Goal: Task Accomplishment & Management: Complete application form

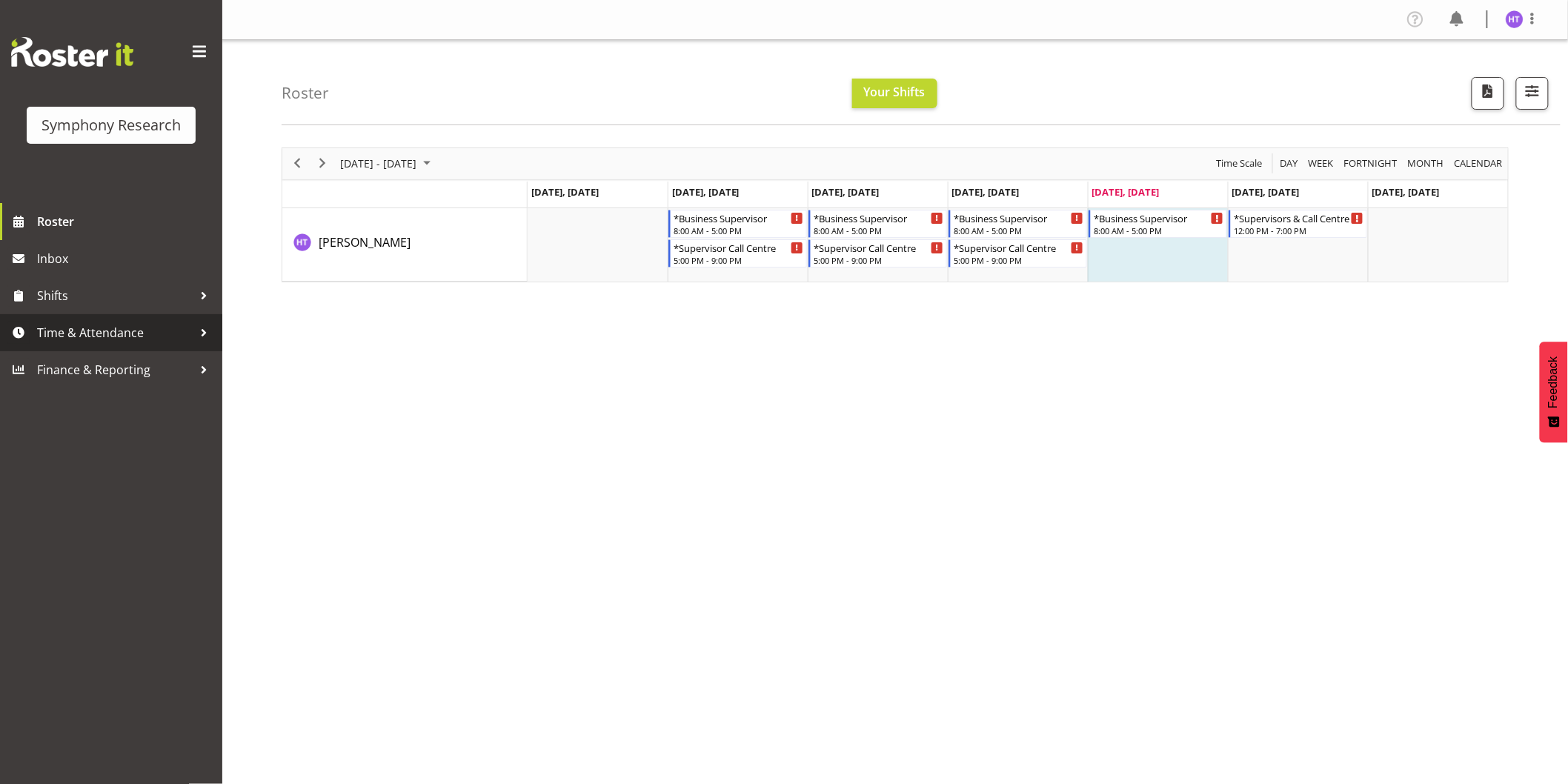
click at [78, 324] on span "Time & Attendance" at bounding box center [114, 333] width 155 height 22
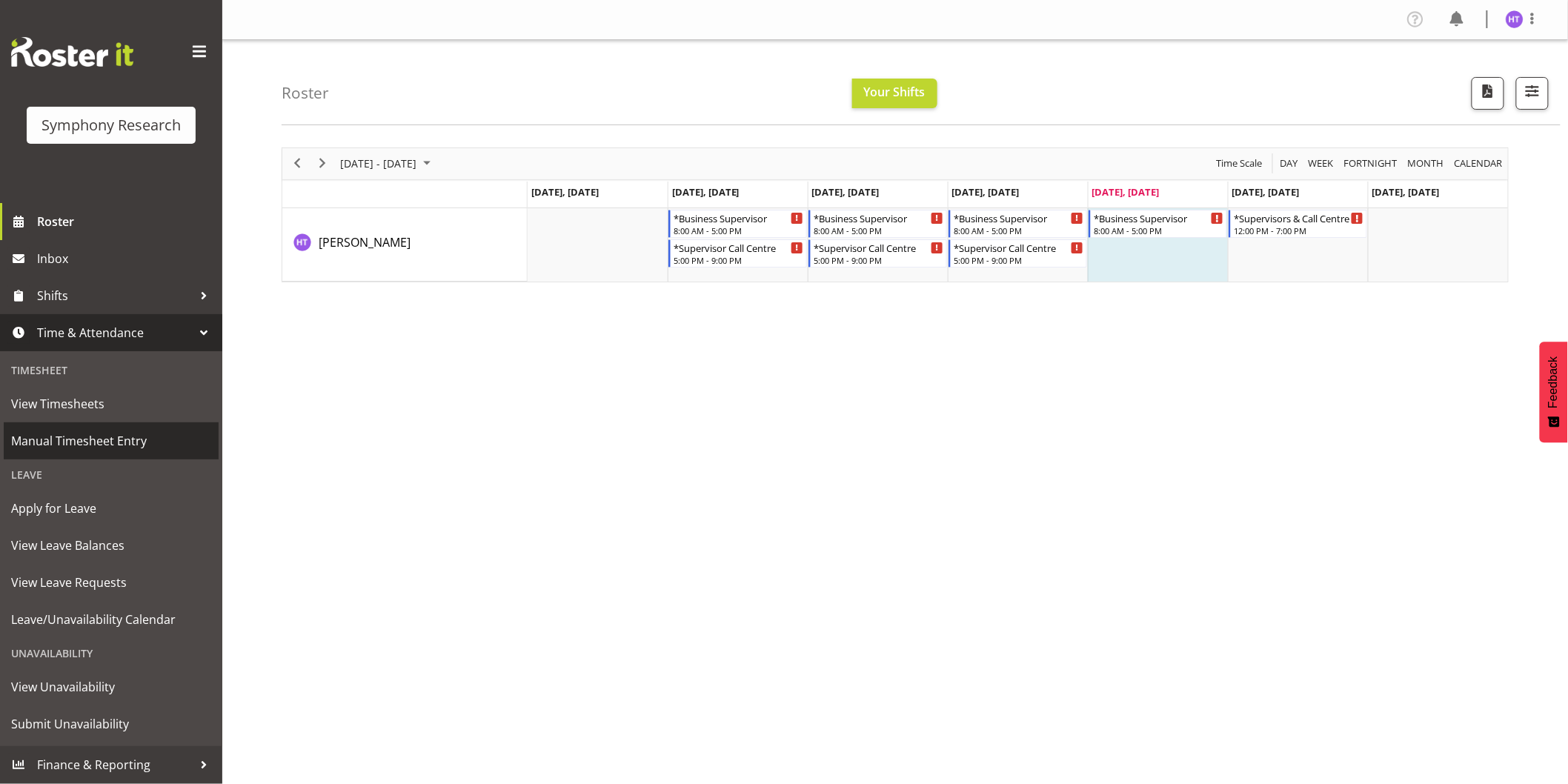
click at [79, 433] on span "Manual Timesheet Entry" at bounding box center [111, 441] width 200 height 22
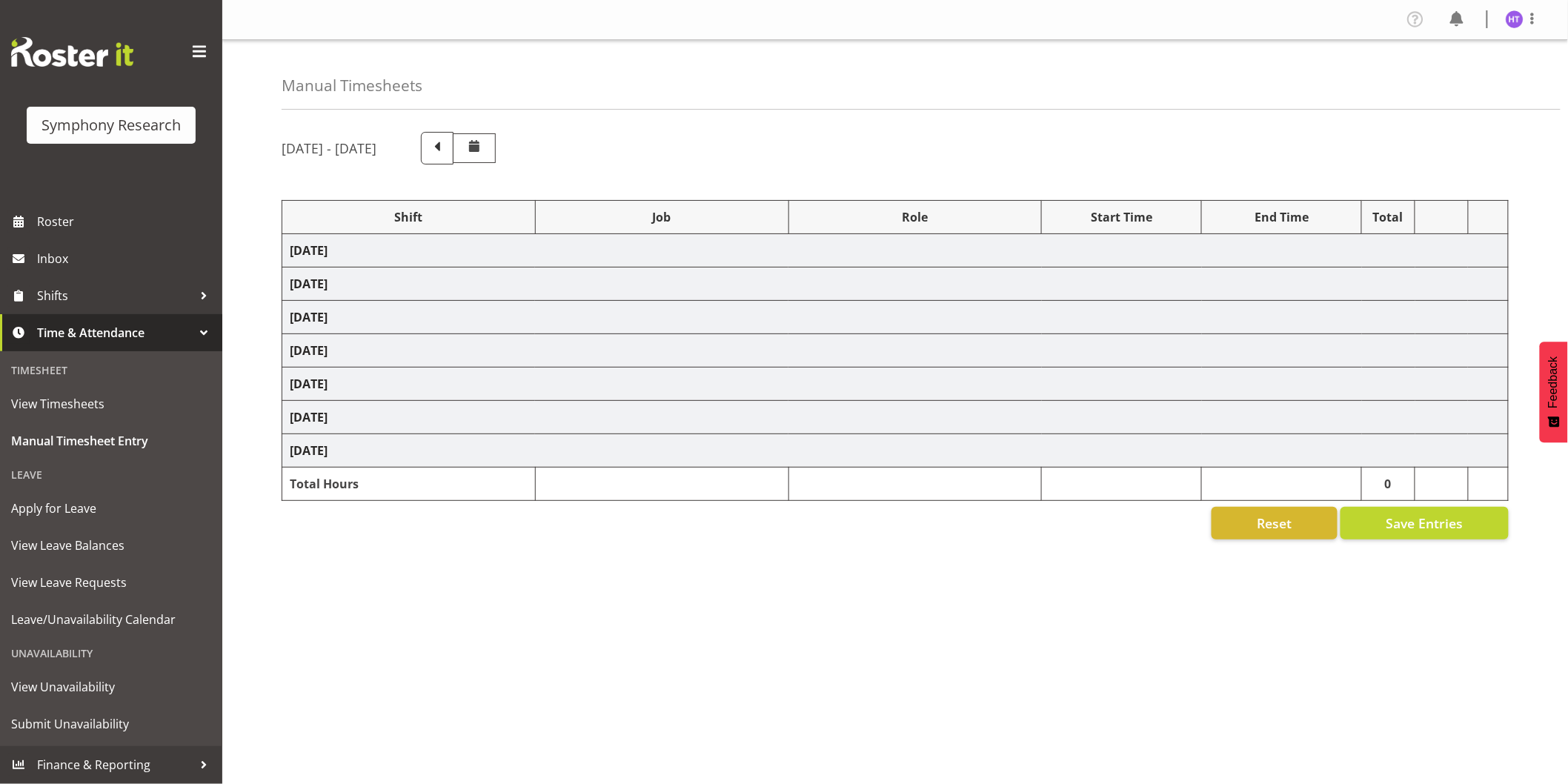
select select
select select "10242"
select select "45"
select select
select select "10239"
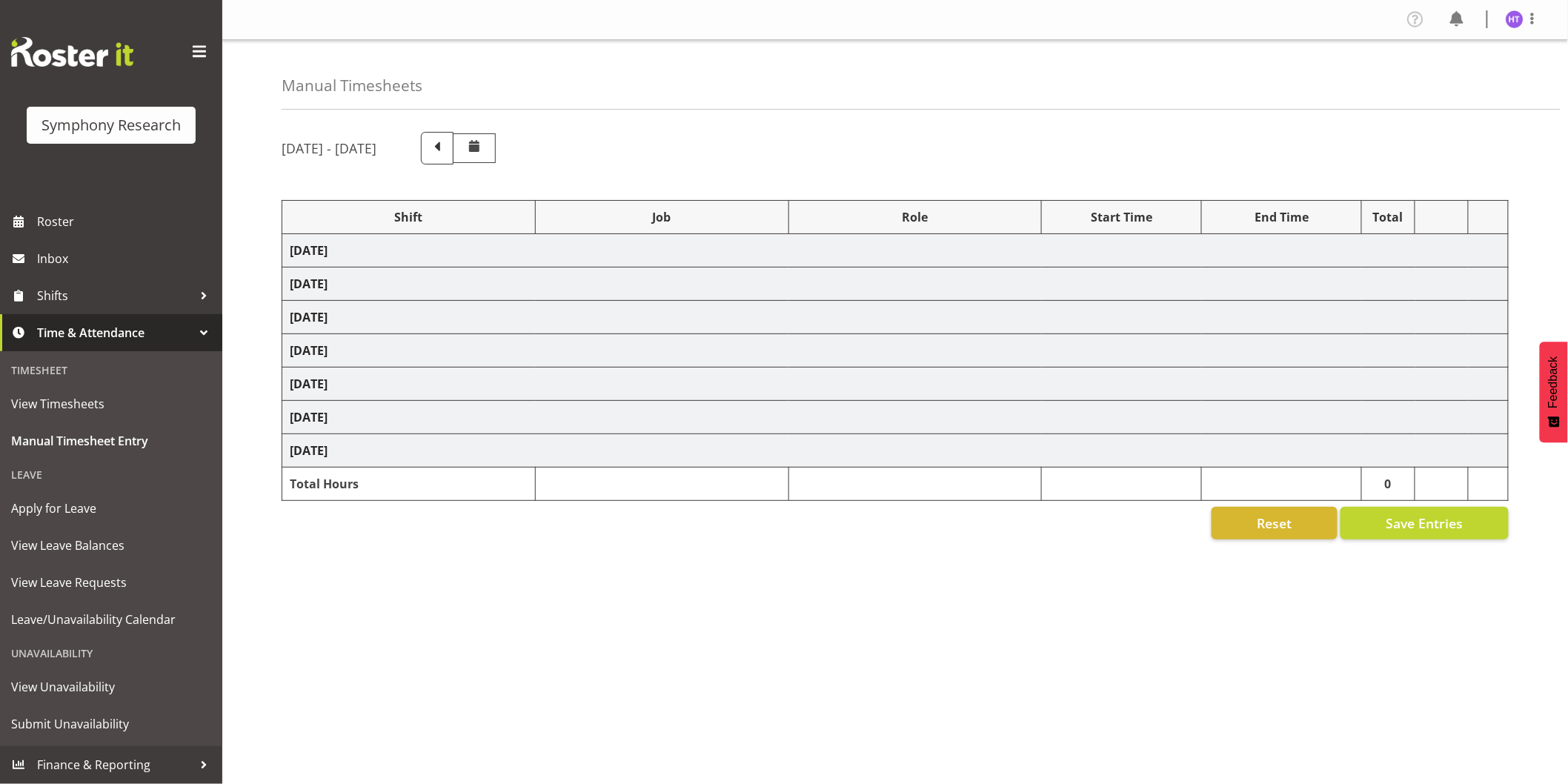
select select "45"
select select
select select "9636"
select select "45"
select select
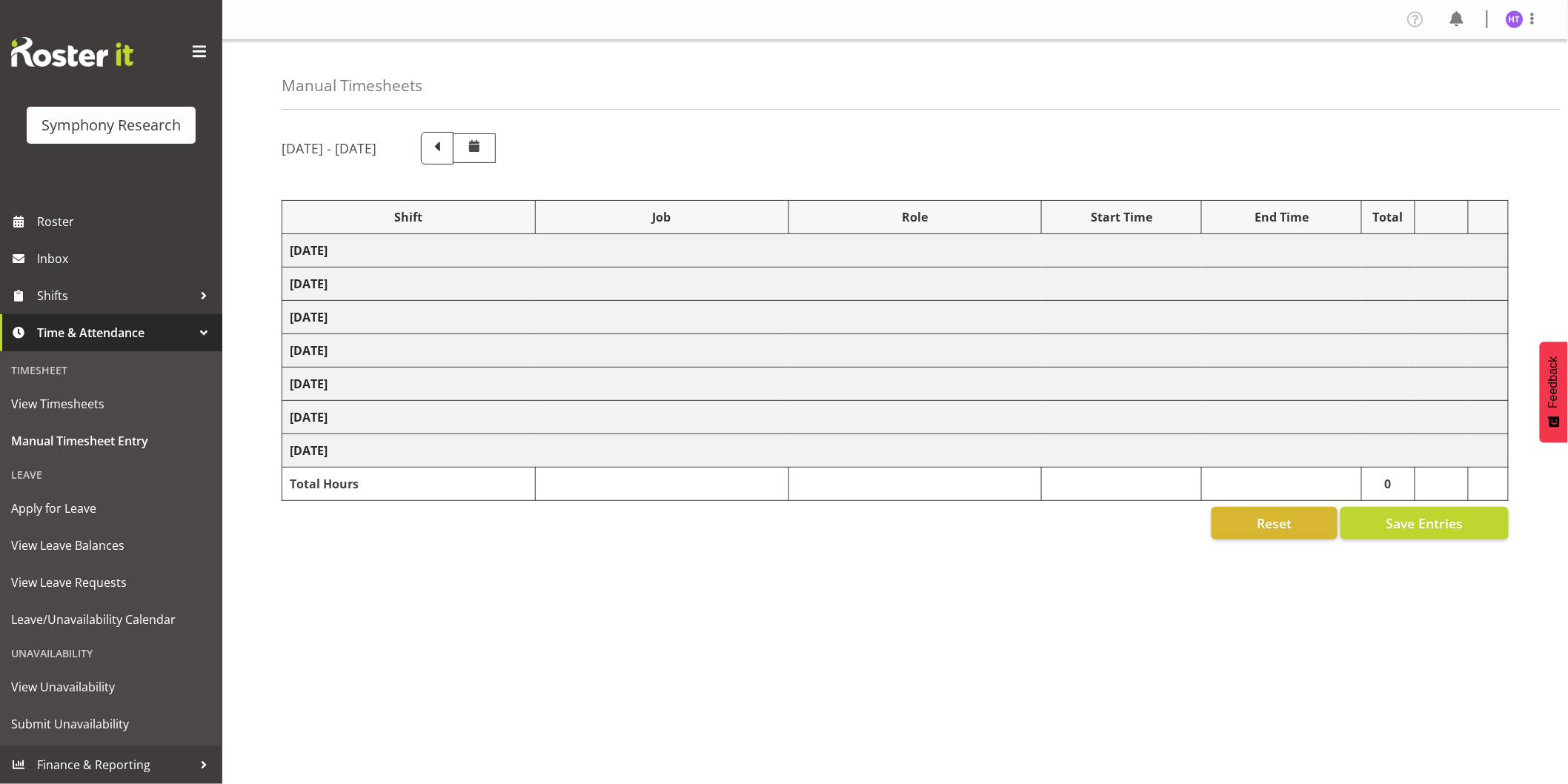
select select "10536"
select select "45"
select select
select select "10239"
select select "45"
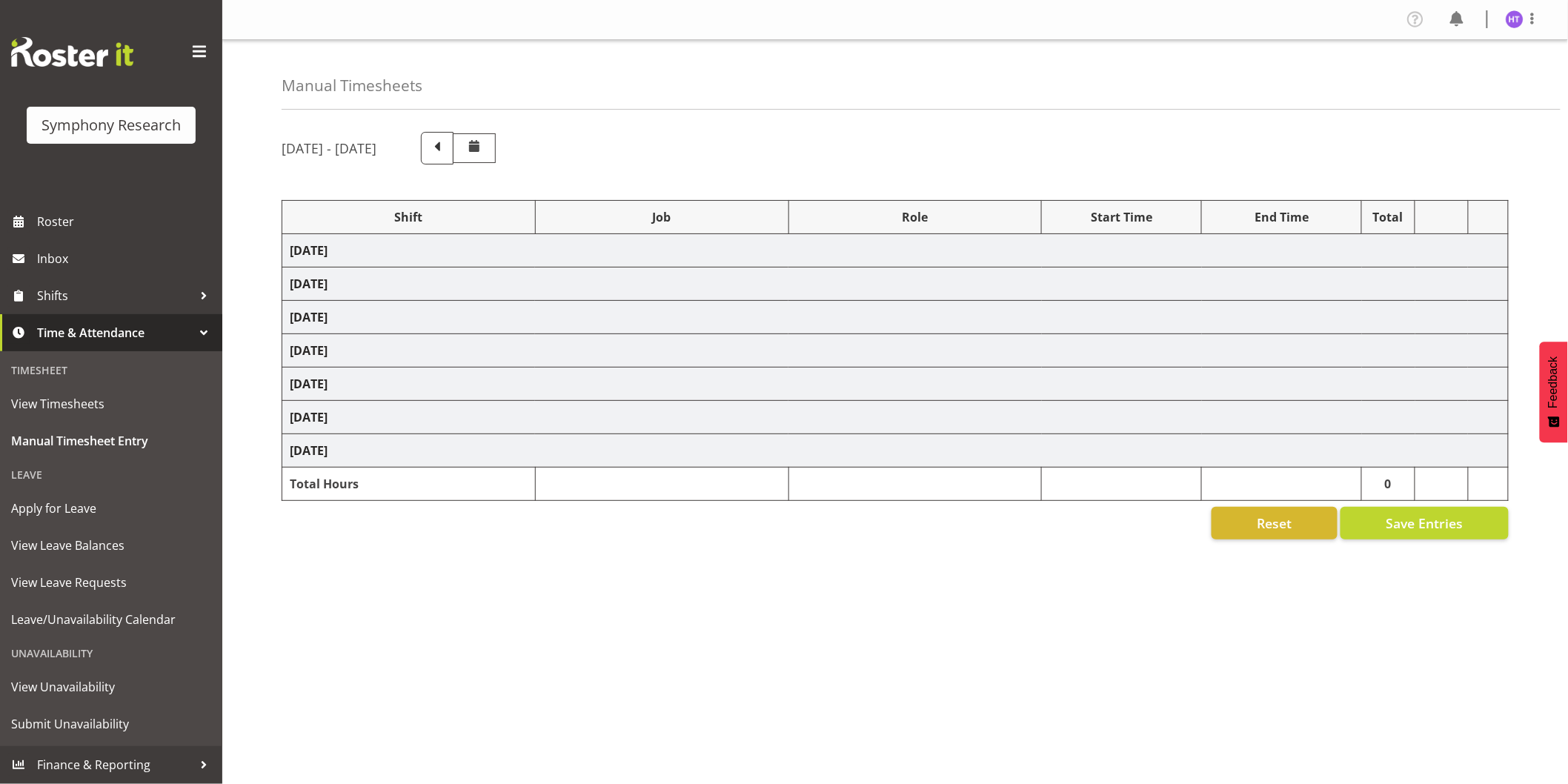
select select
select select "9636"
select select "45"
select select
select select "10536"
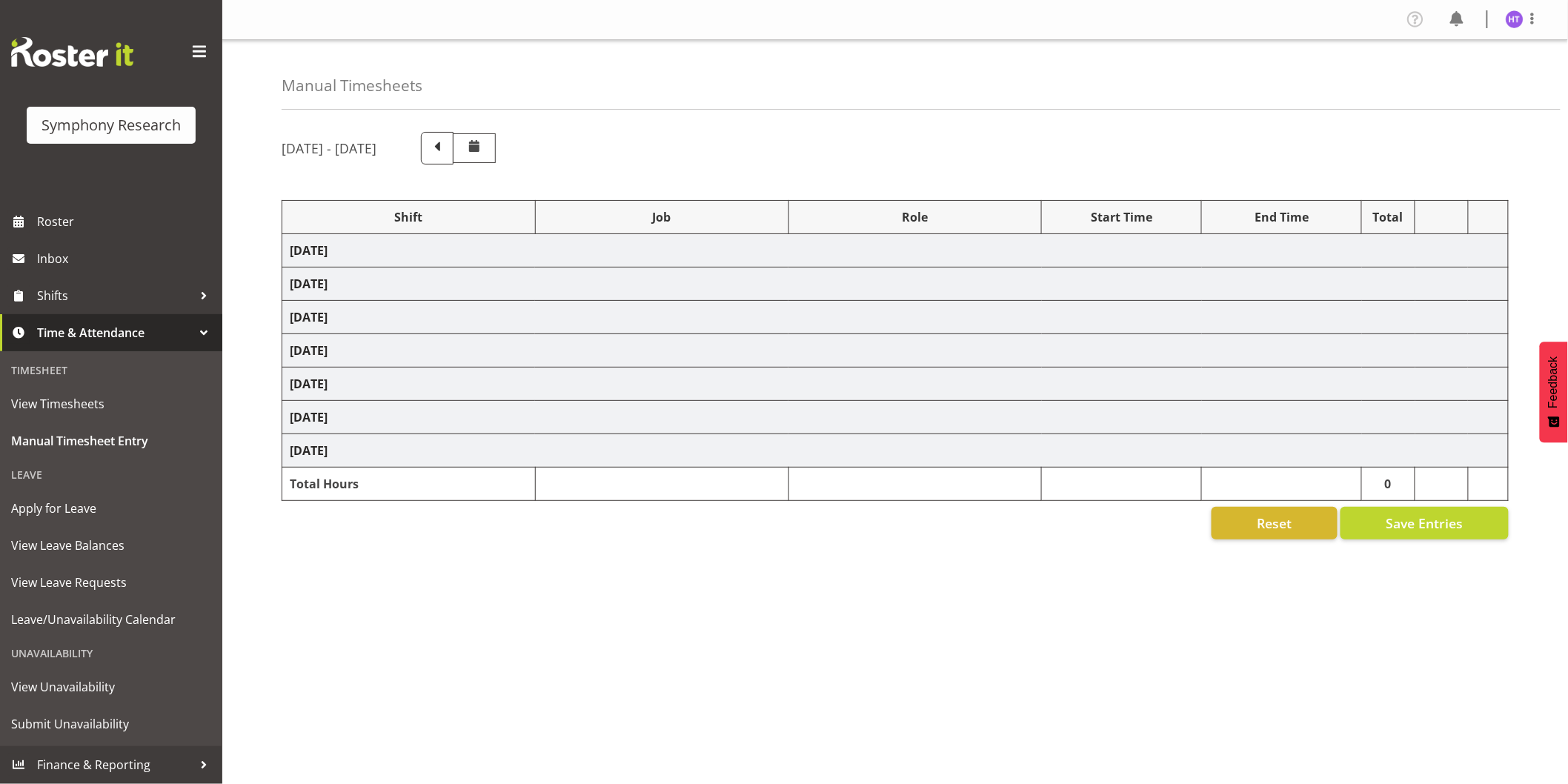
select select "45"
select select
select select "10499"
select select "45"
select select
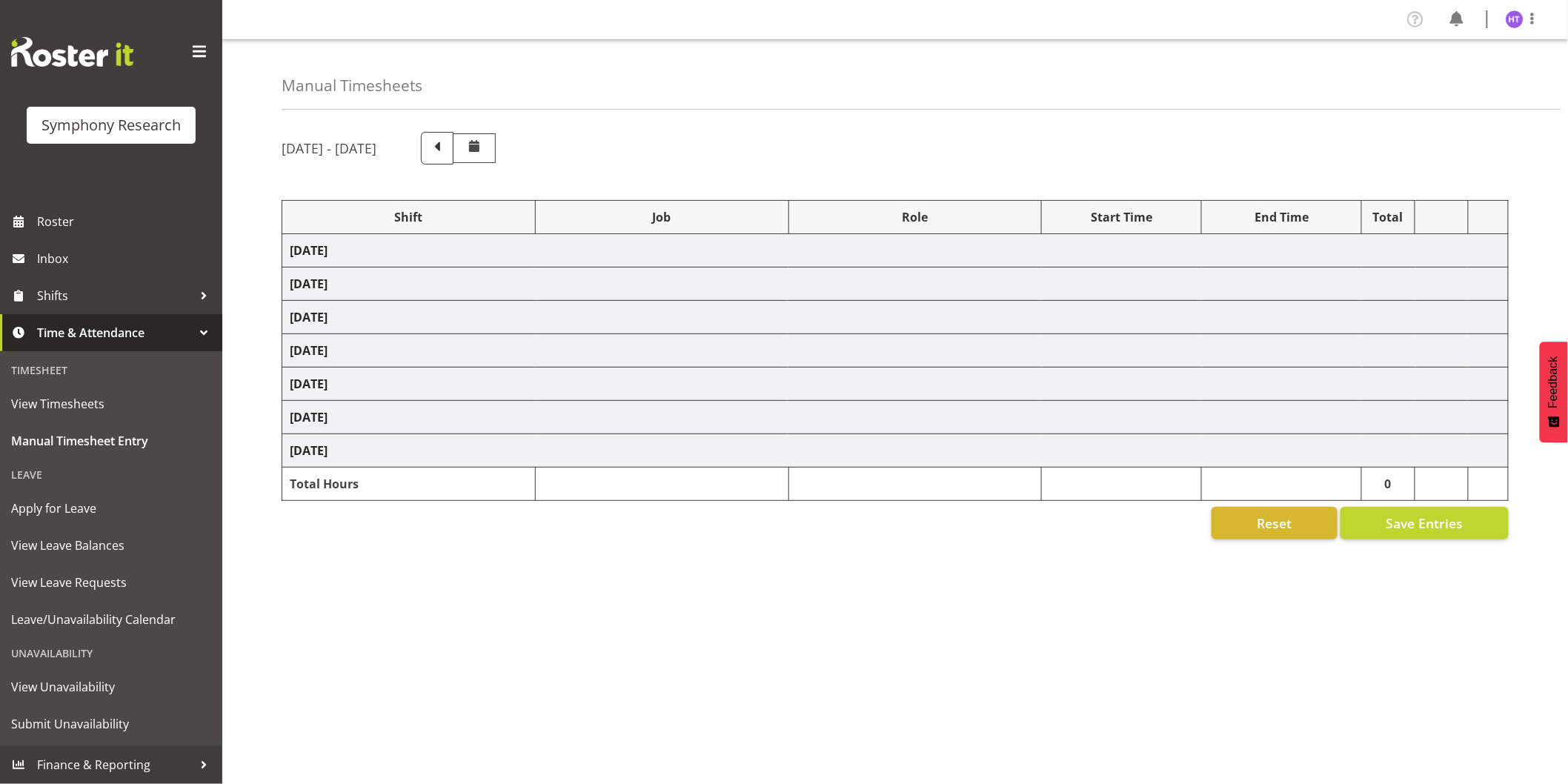
select select "743"
select select "45"
select select
select select "10499"
select select "45"
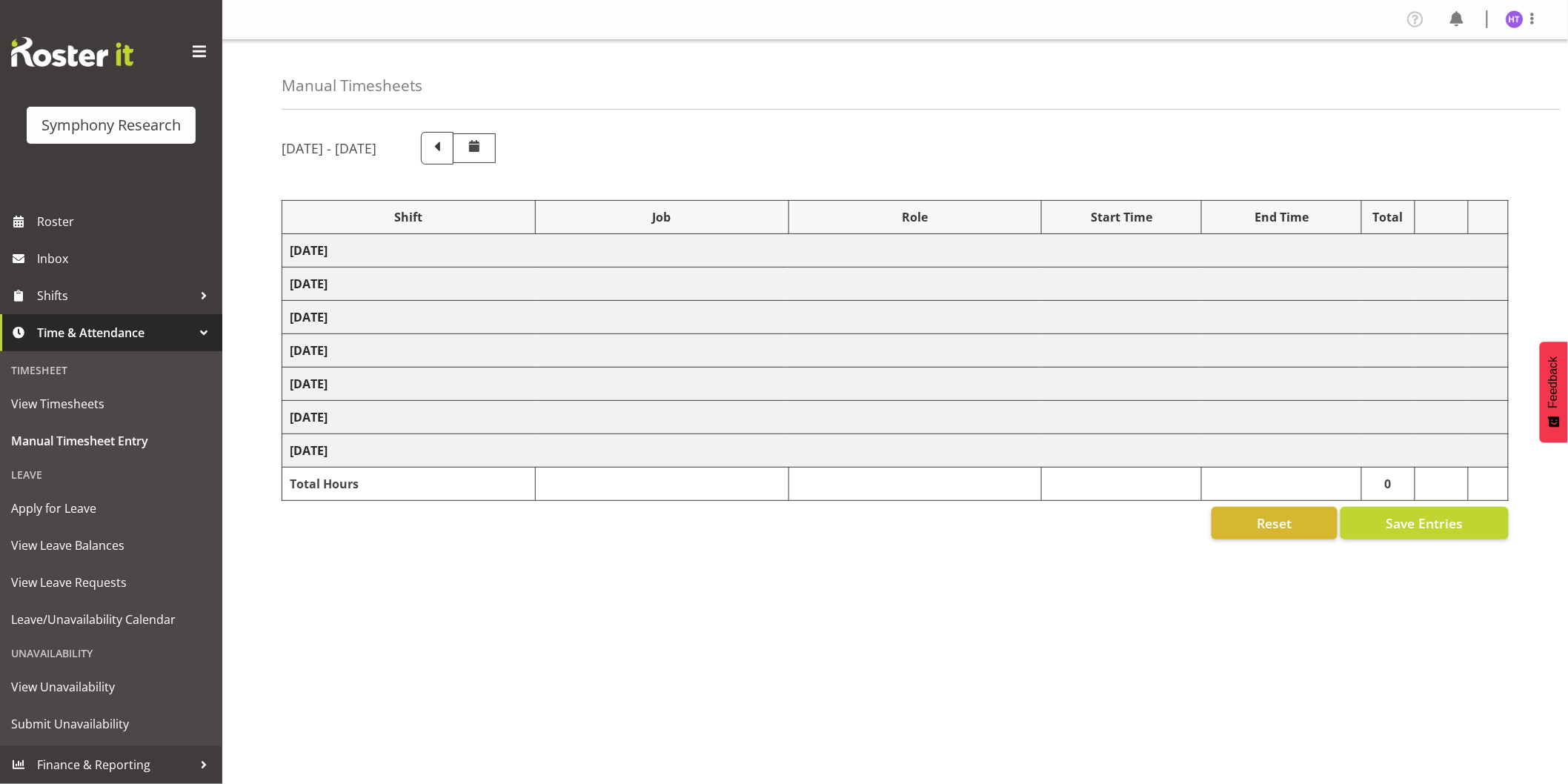
select select
select select "10239"
select select "45"
select select
select select "9426"
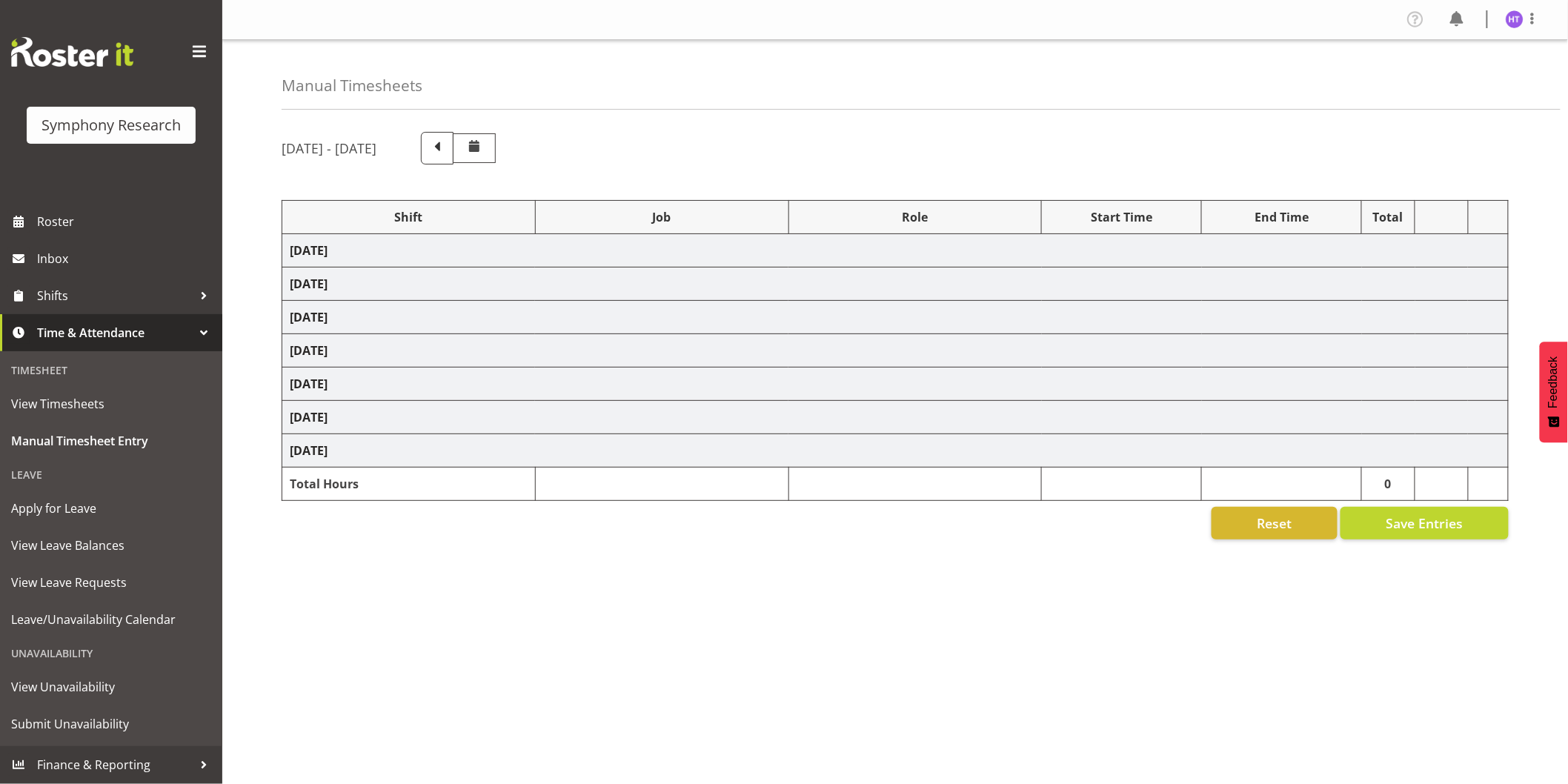
select select "45"
select select "1607"
select select "9636"
select select "45"
select select
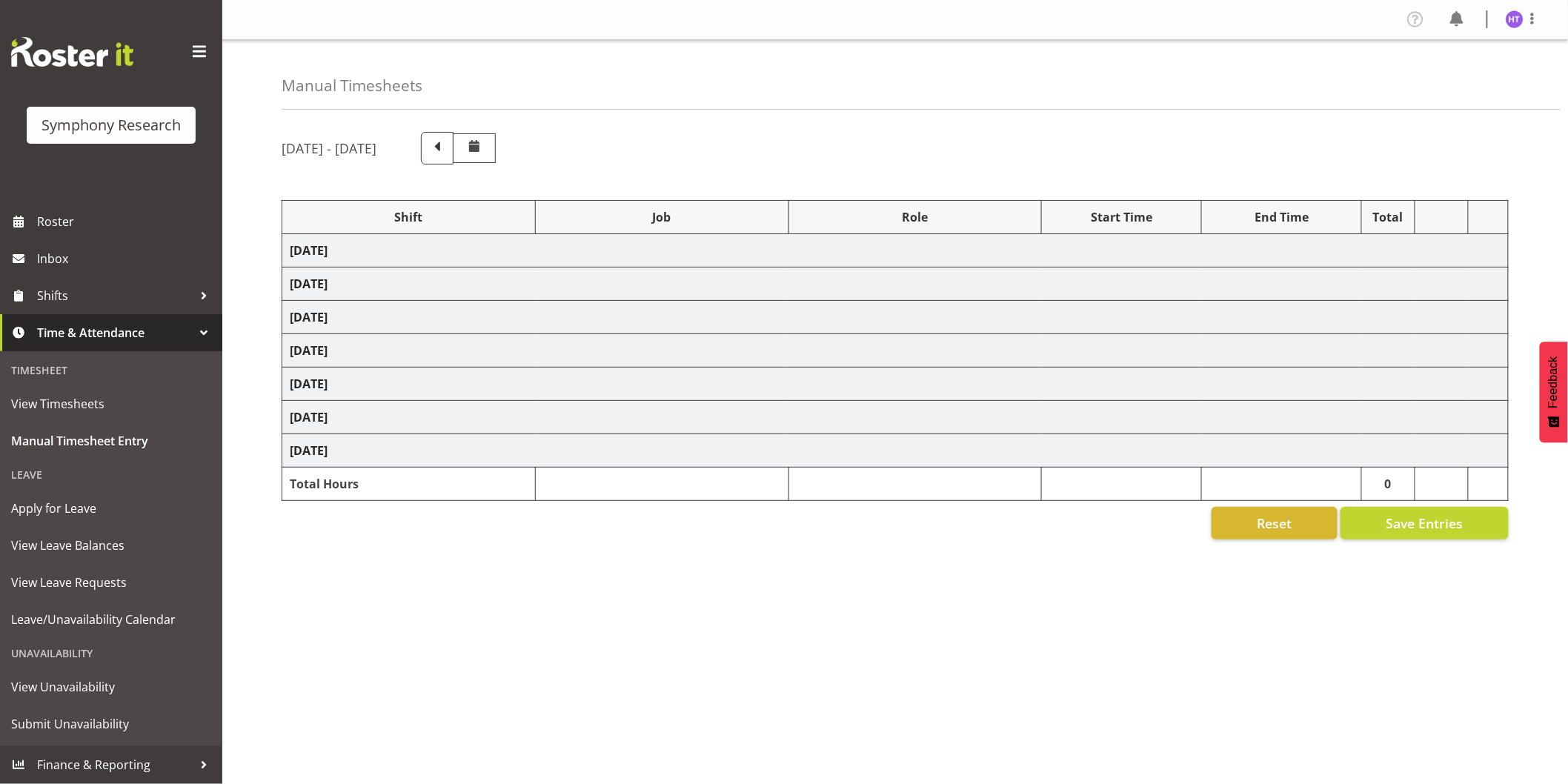
select select "10549"
select select "45"
select select
select select "10242"
select select "45"
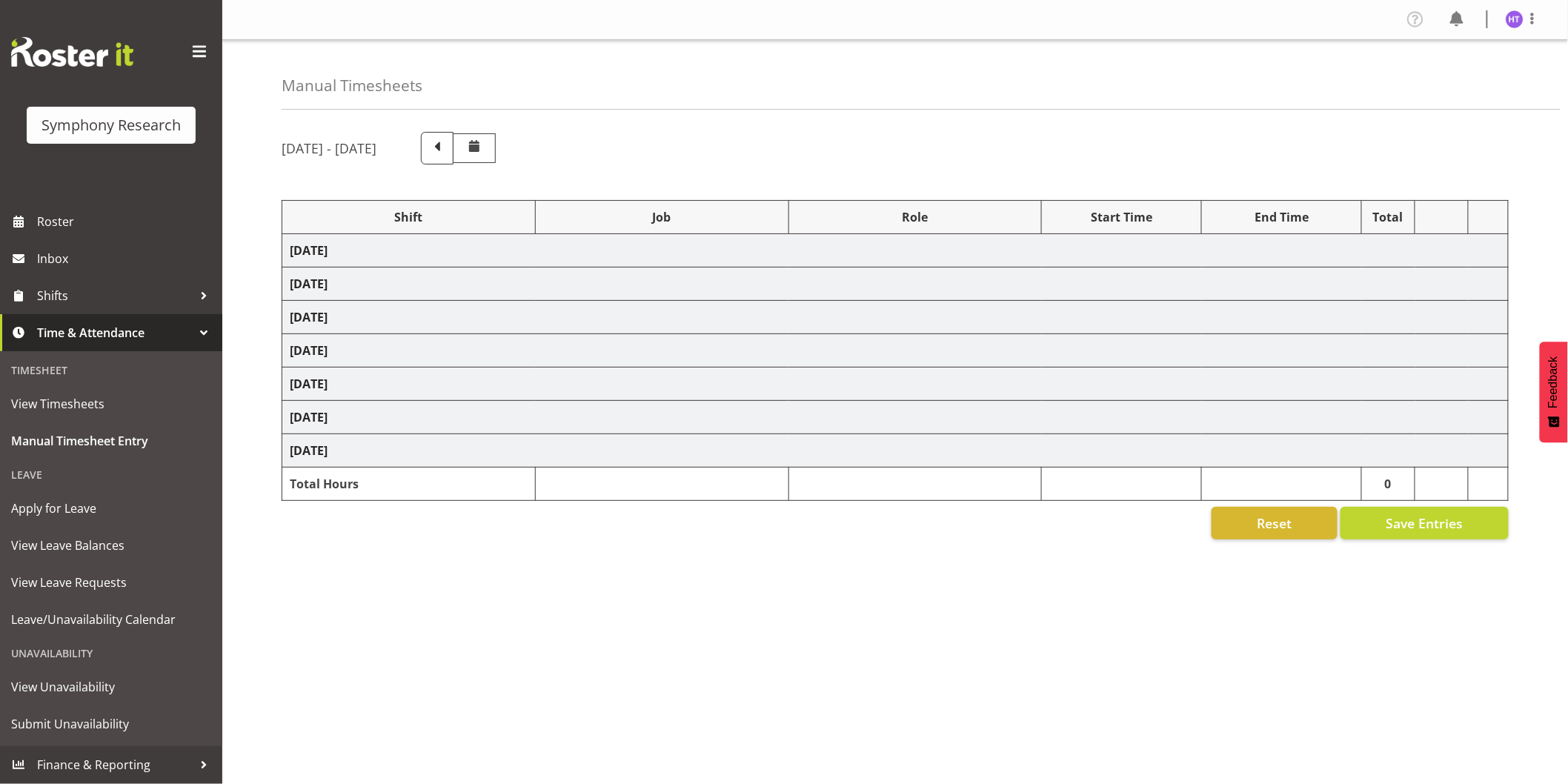
select select
select select "10499"
select select "45"
select select
select select "10536"
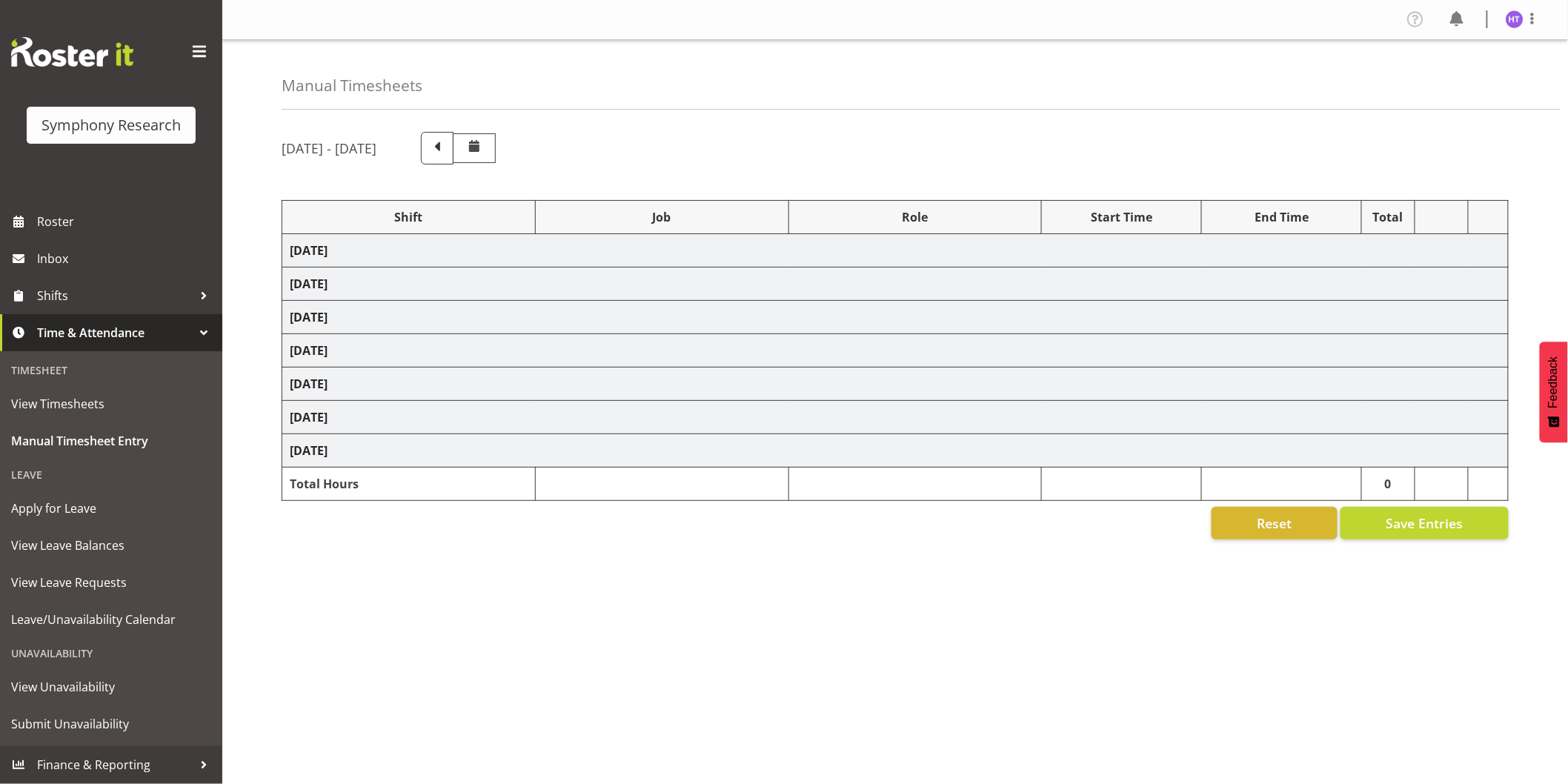
select select "45"
select select
select select "10527"
select select "45"
select select
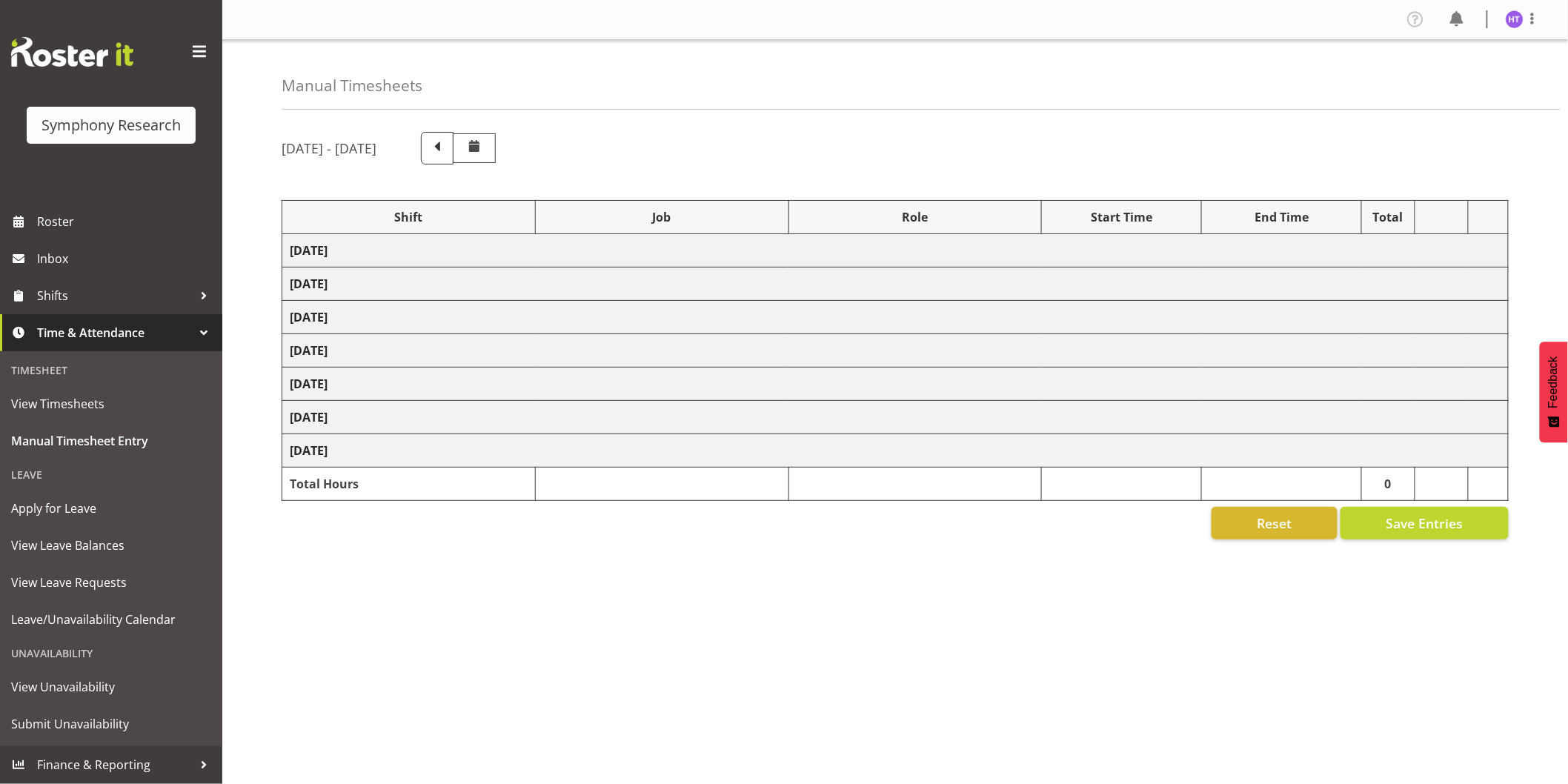
select select "9426"
select select "45"
select select "1607"
select select "7759"
select select "45"
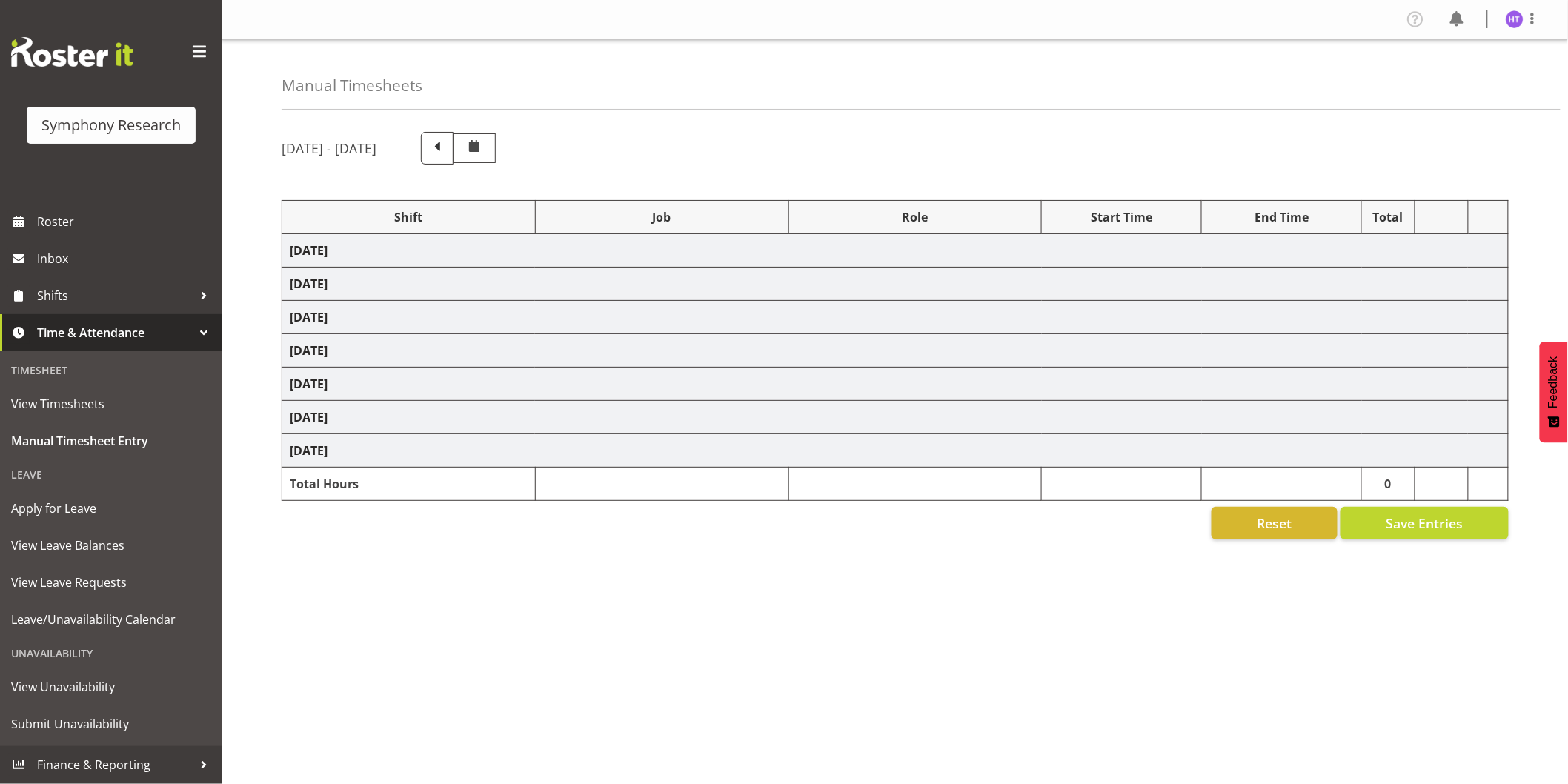
select select
select select "743"
select select "45"
select select "57511"
select select "743"
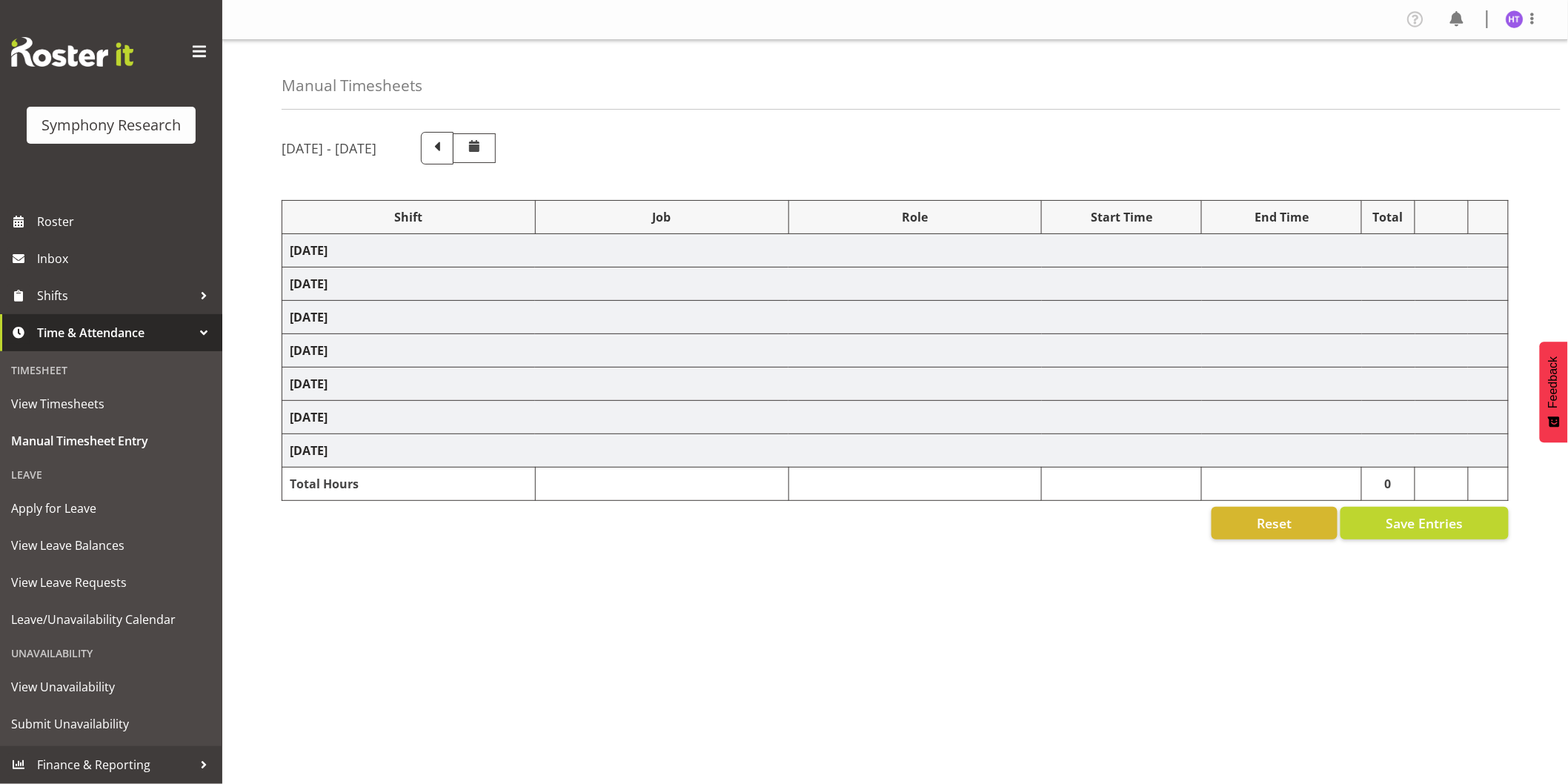
select select "45"
select select "41604"
select select "10242"
select select "45"
select select "41604"
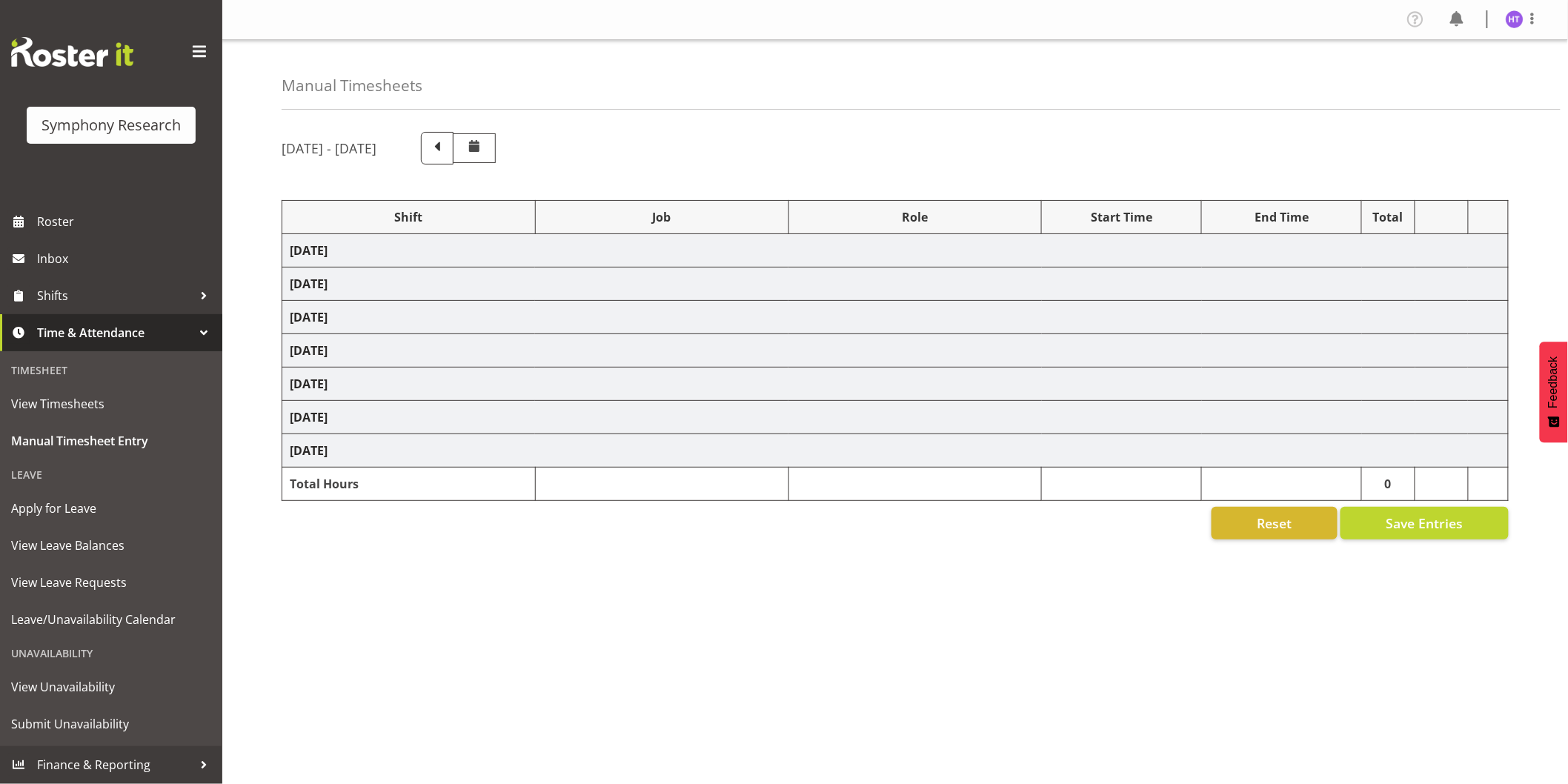
select select "10499"
select select "45"
select select "41604"
select select "10527"
select select "45"
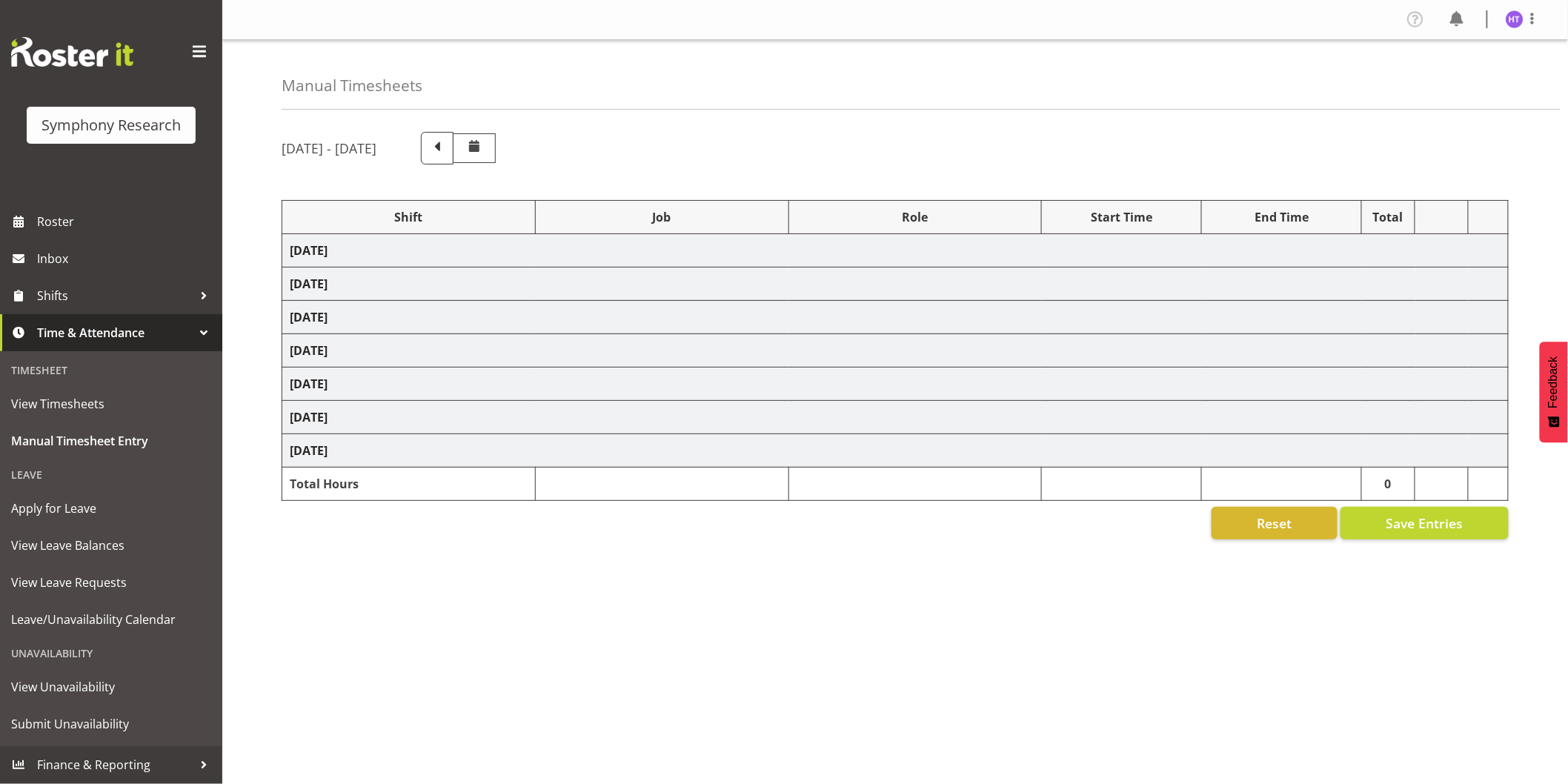
select select "41604"
select select "10536"
select select "45"
select select "41604"
select select "10527"
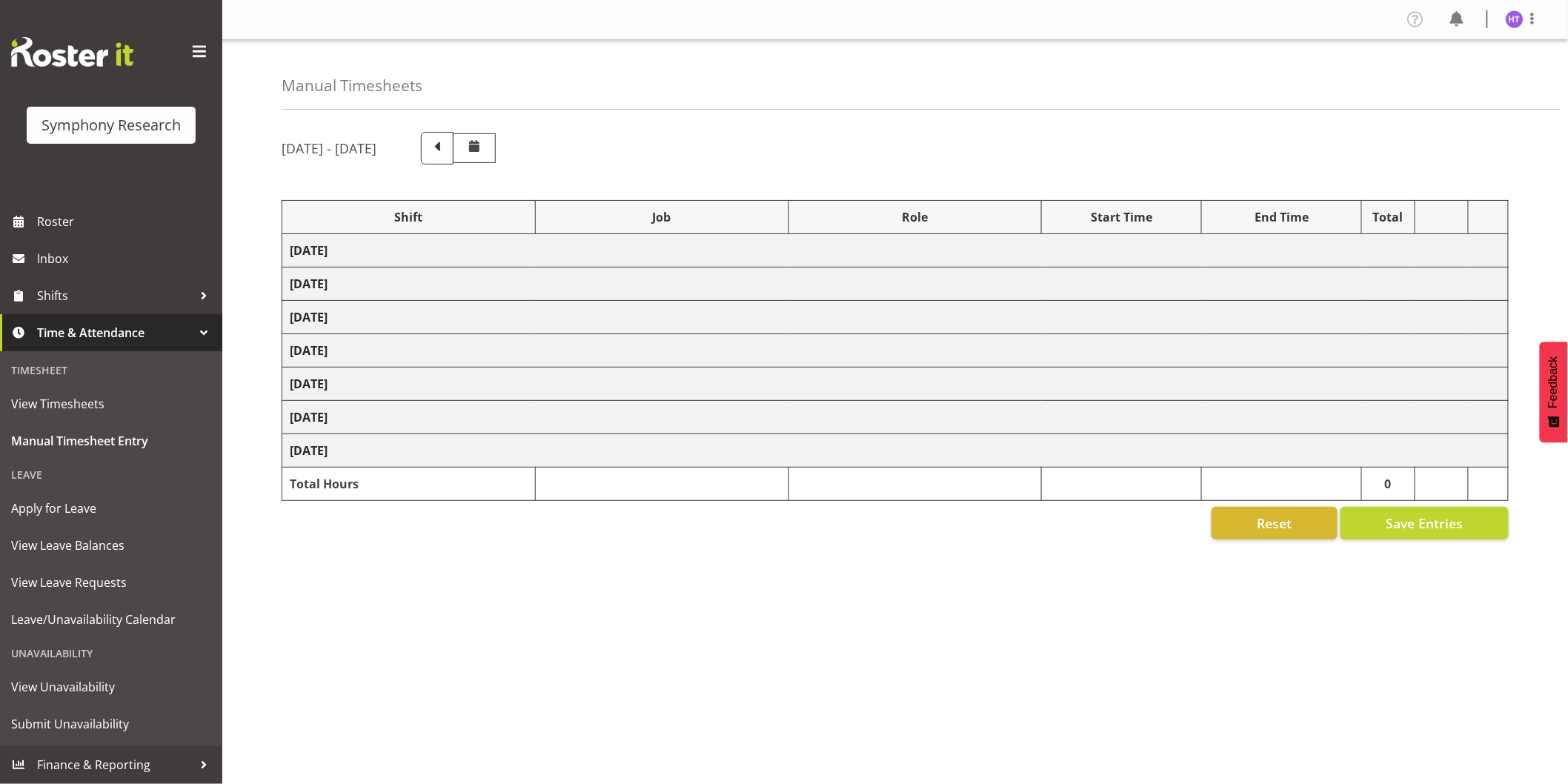
select select "45"
select select "11547"
select select "10536"
select select "45"
select select "41604"
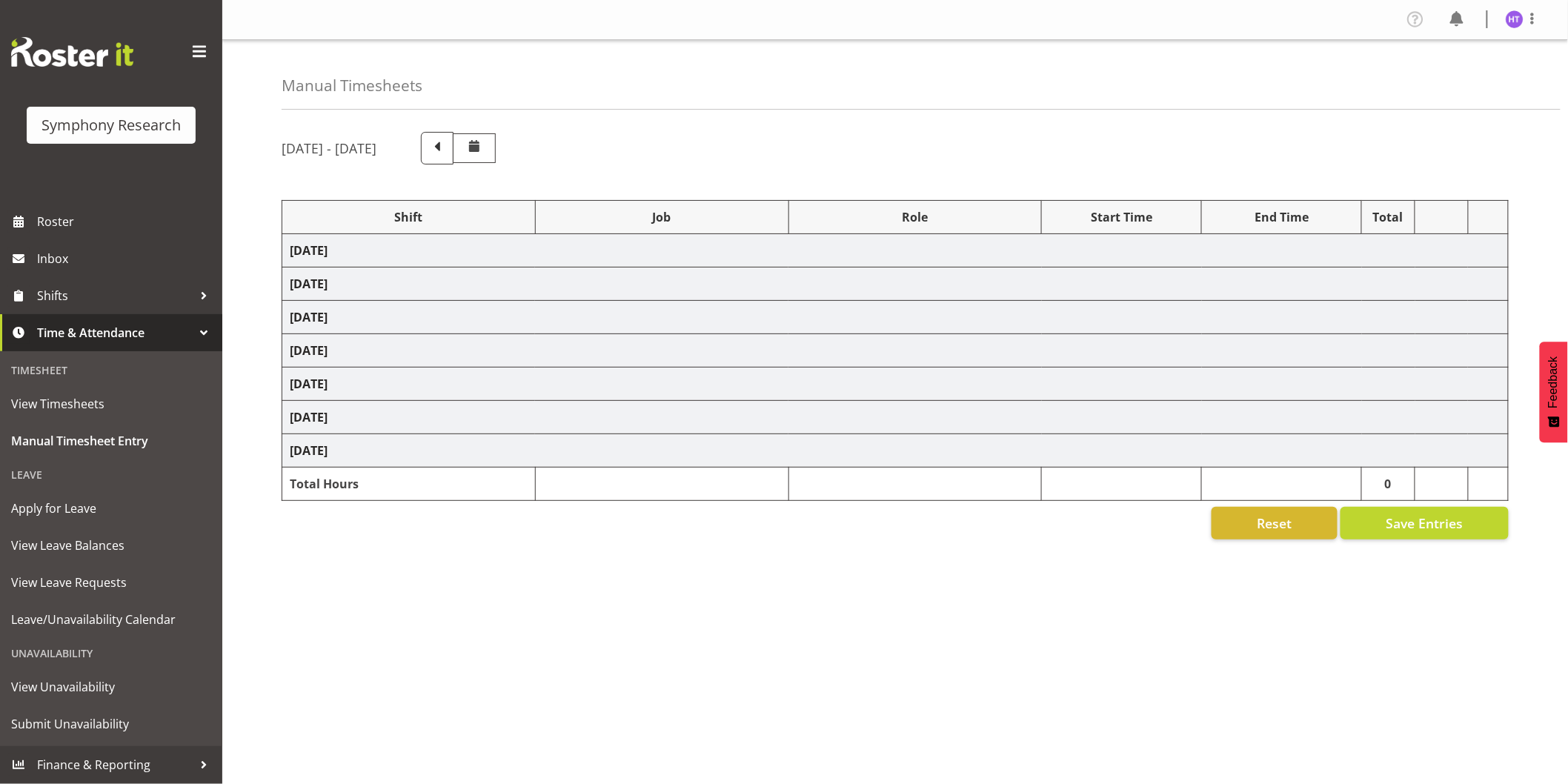
select select "743"
select select "45"
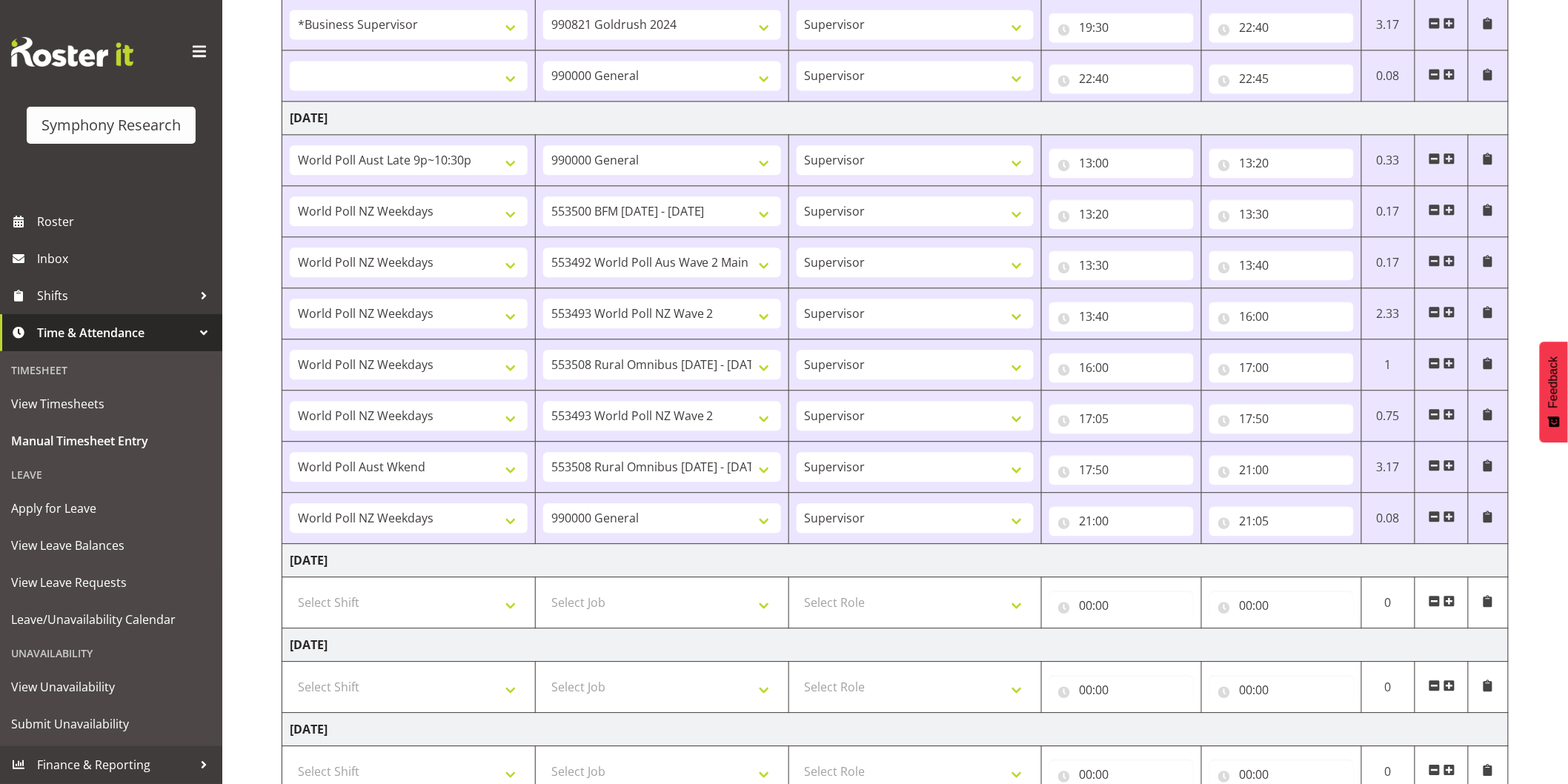
scroll to position [1470, 0]
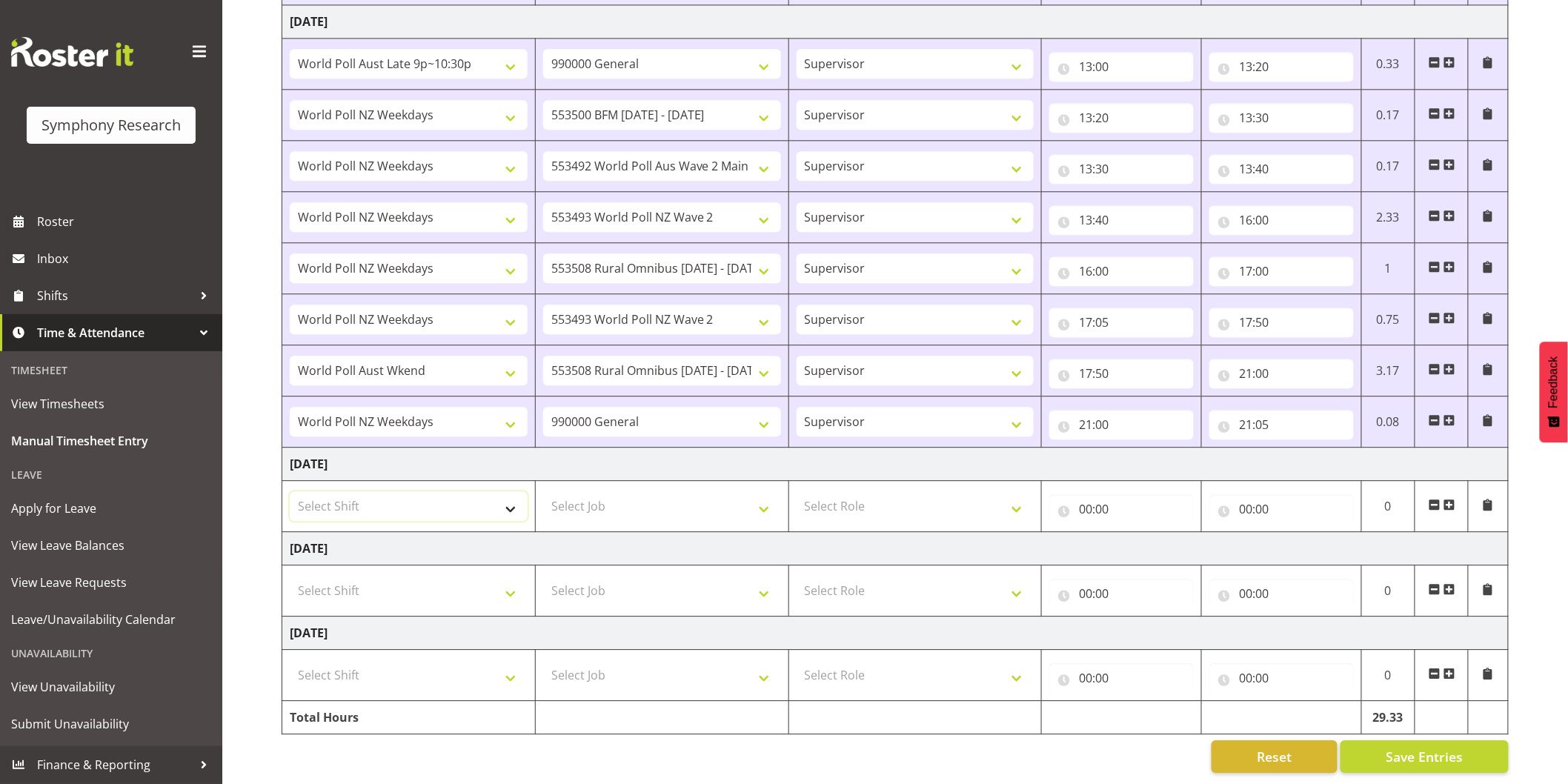
click at [420, 493] on select "Select Shift !!Weekend Residential (Roster IT Shift Label) *Business 9/10am ~ 4…" at bounding box center [408, 506] width 238 height 29
select select "41604"
click at [289, 492] on select "Select Shift !!Weekend Residential (Roster IT Shift Label) *Business 9/10am ~ 4…" at bounding box center [408, 506] width 238 height 29
select select
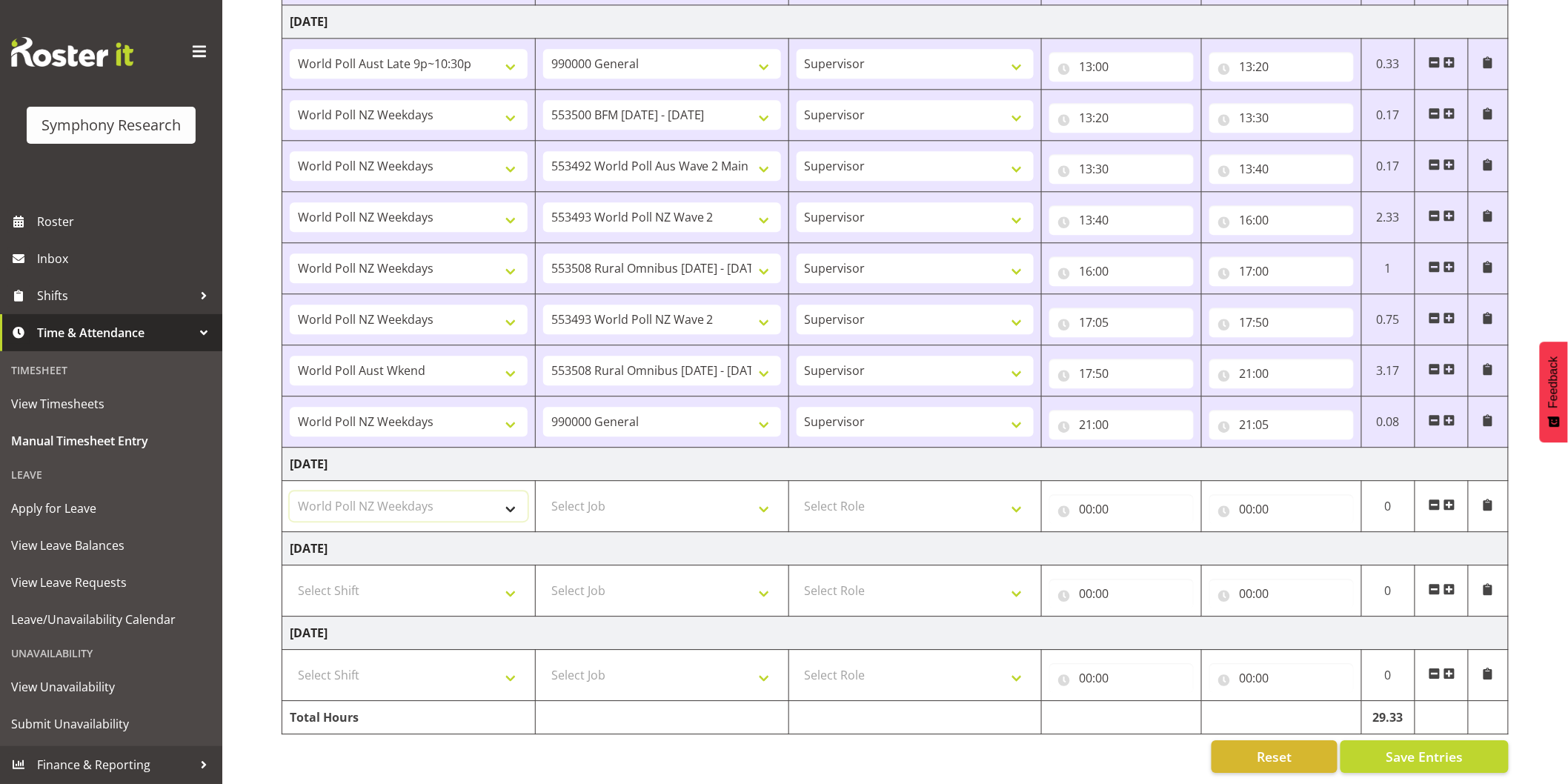
select select
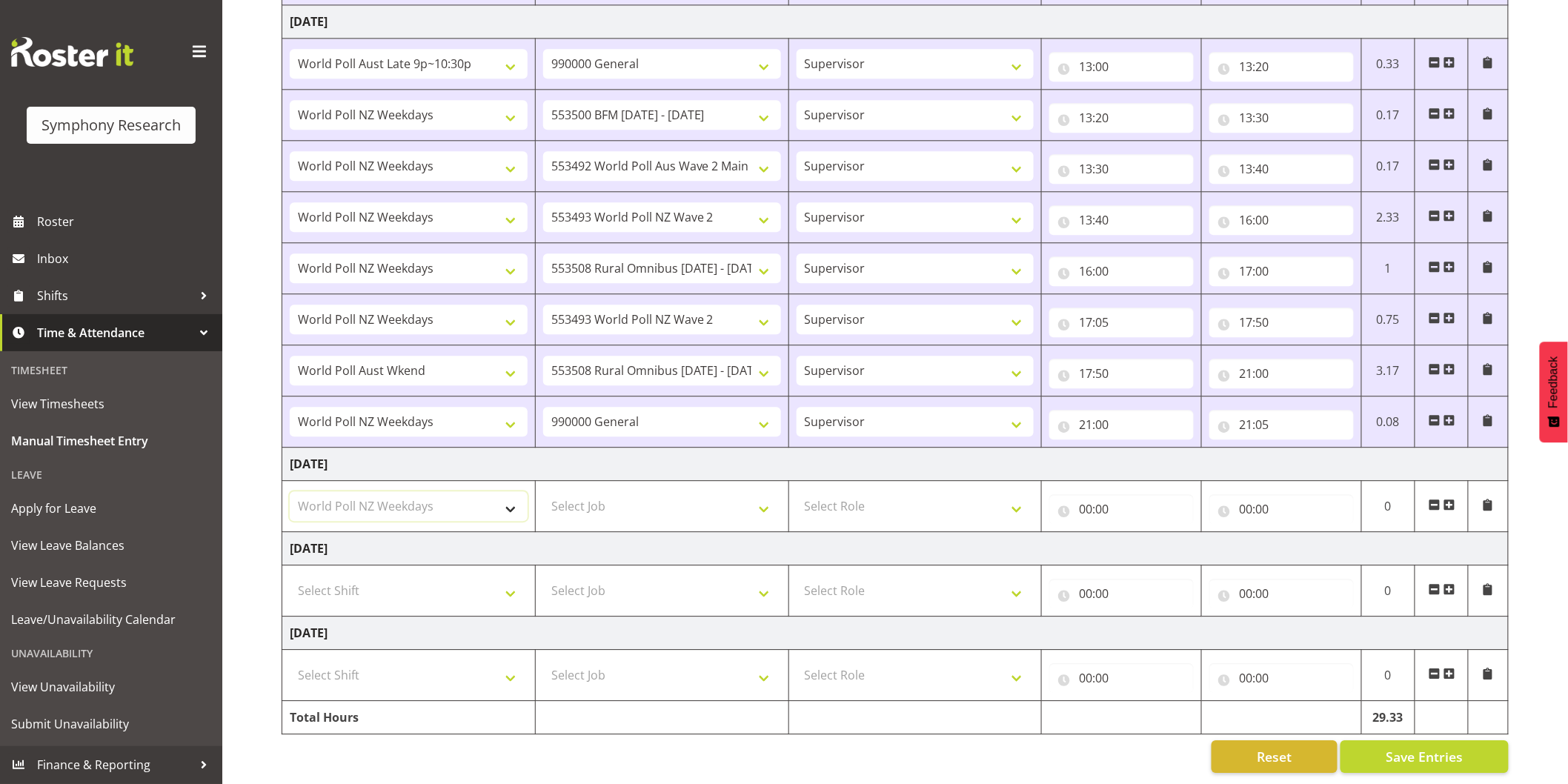
select select
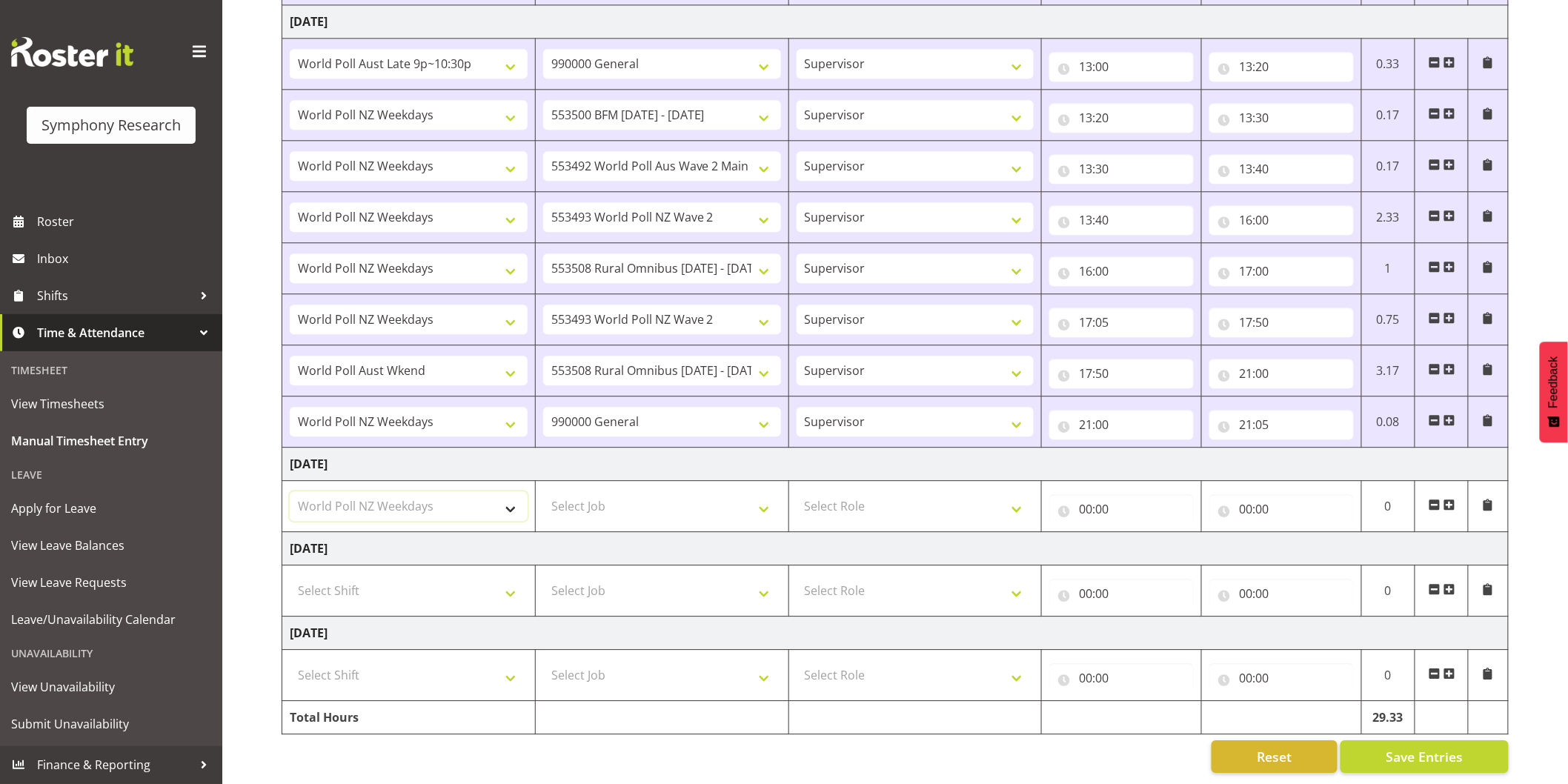
select select
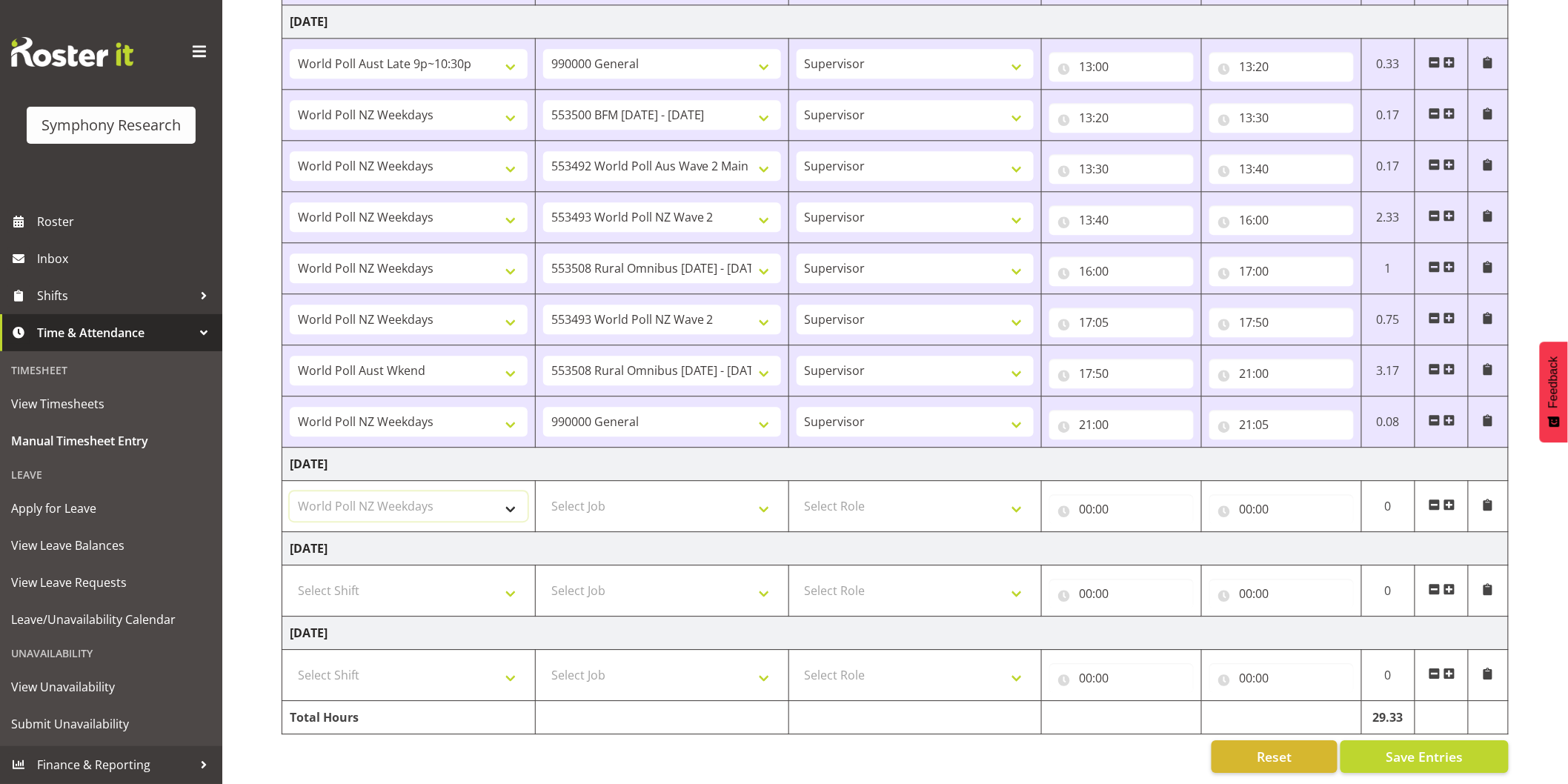
select select
click at [619, 508] on select "Select Job 550060 IF Admin 553492 World Poll Aus Wave 2 Main 2025 553493 World …" at bounding box center [661, 506] width 238 height 29
select select "10549"
click at [543, 492] on select "Select Job 550060 IF Admin 553492 World Poll Aus Wave 2 Main 2025 553493 World …" at bounding box center [661, 506] width 238 height 29
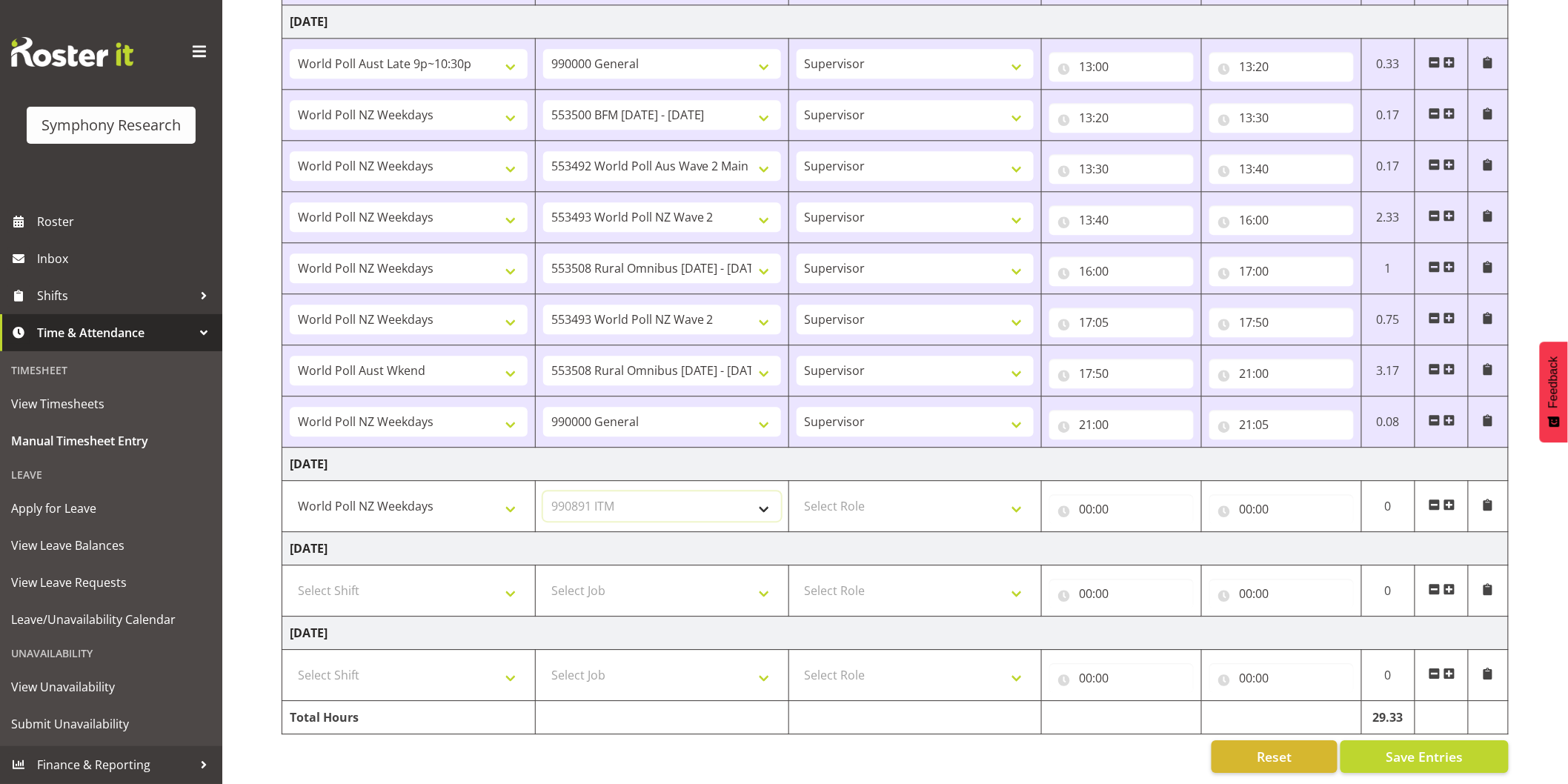
select select
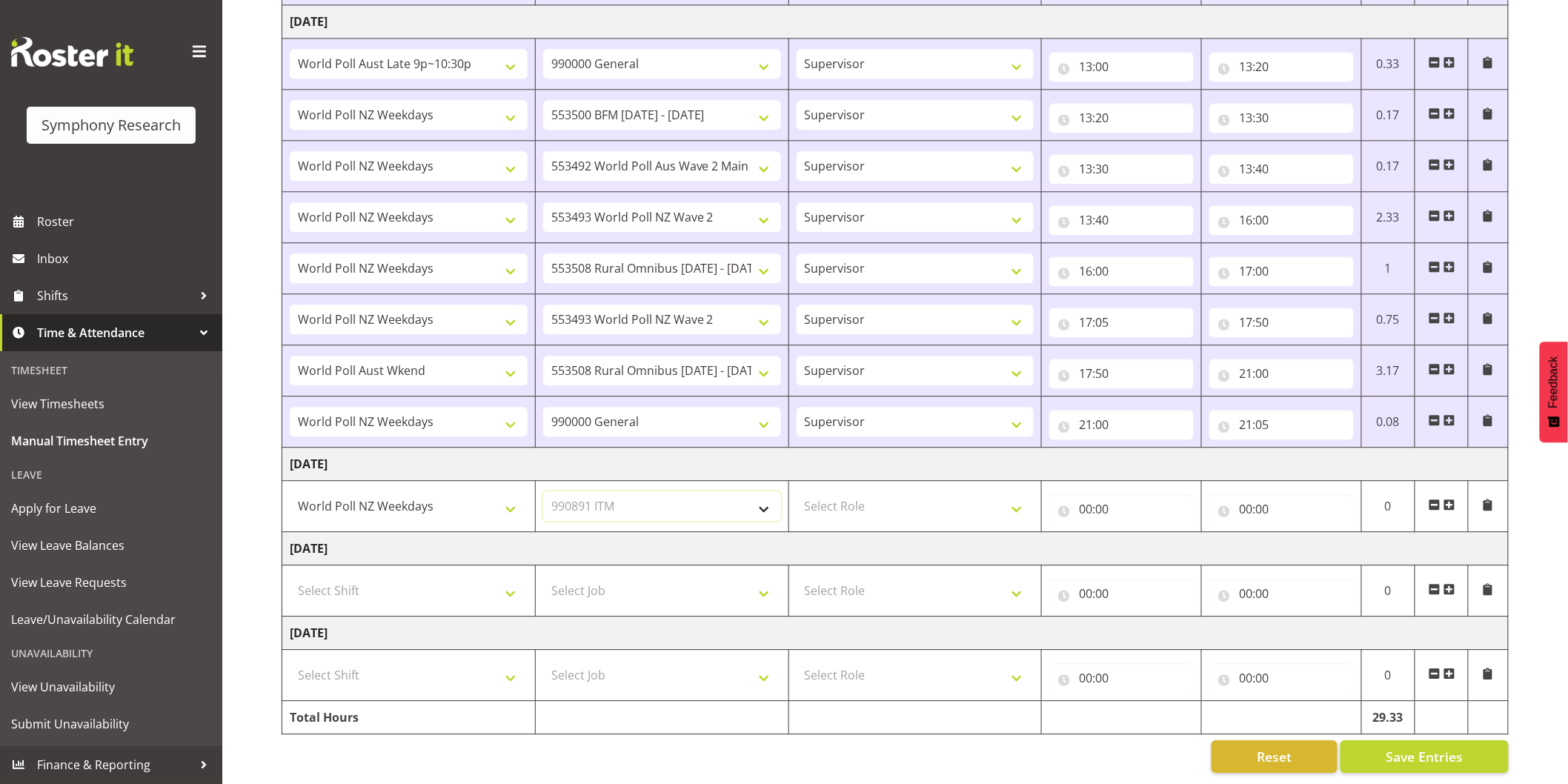
select select
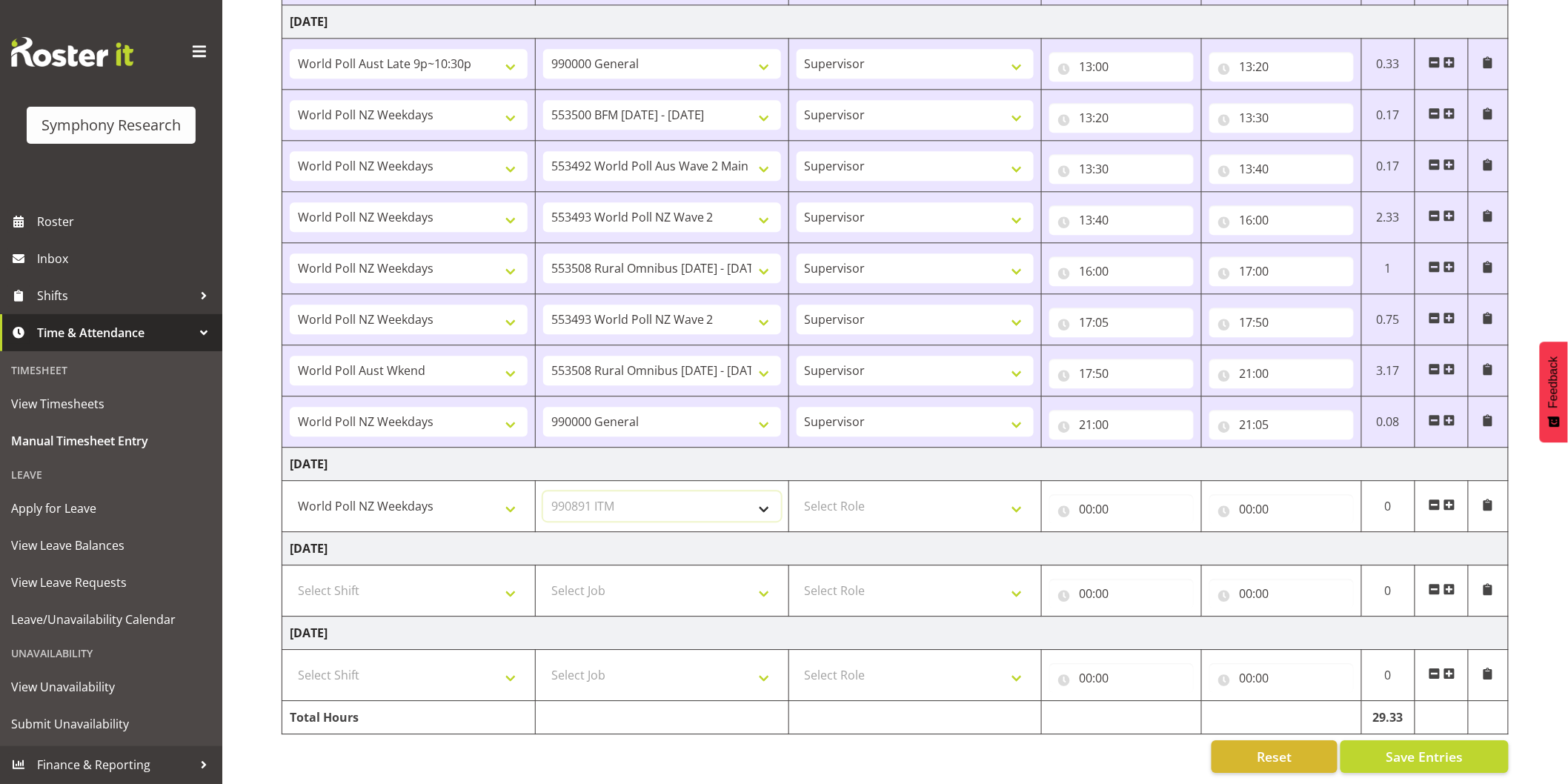
select select
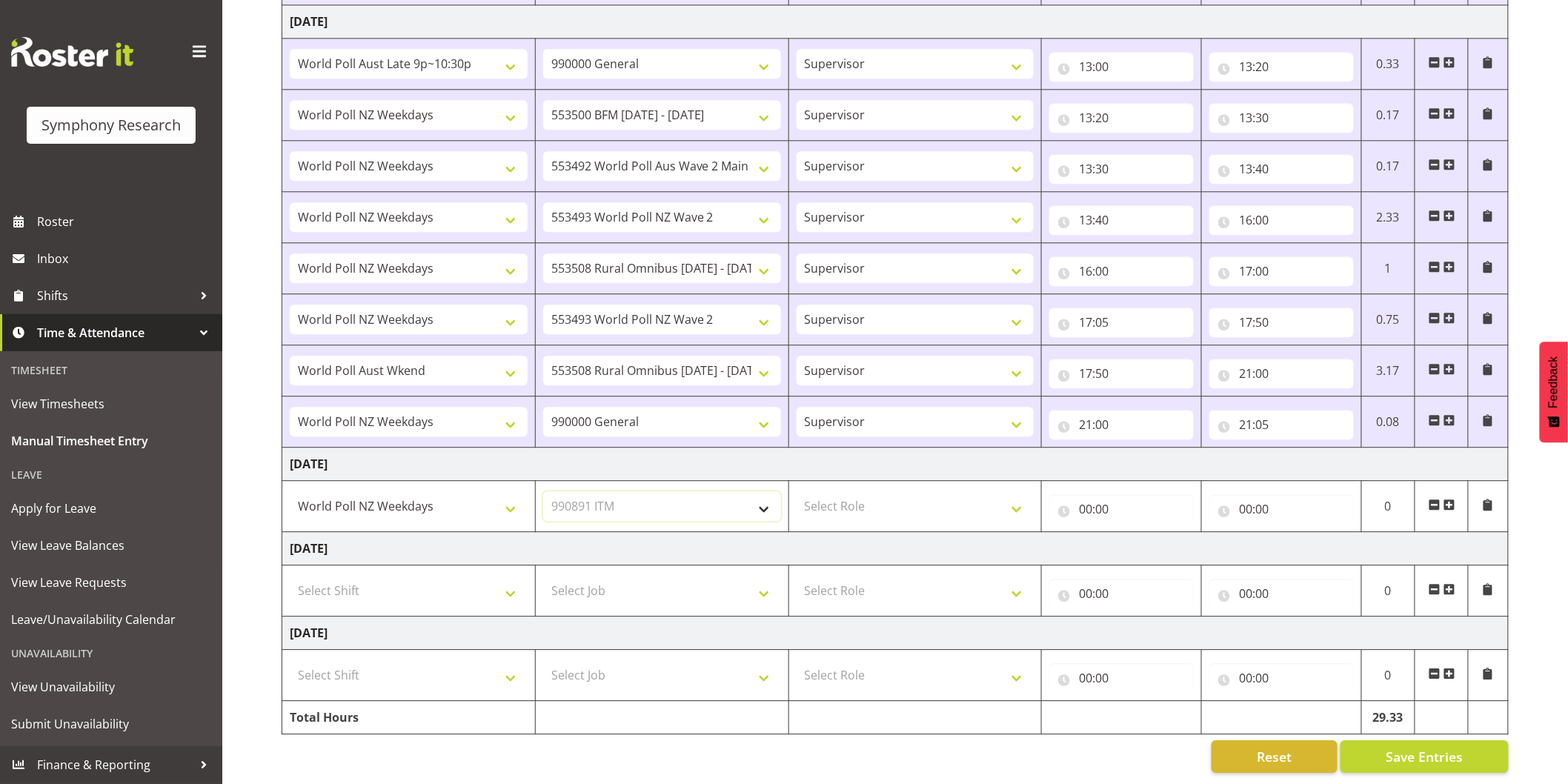
select select
click at [815, 499] on select "Select Role Interviewing Briefing Supervisor" at bounding box center [915, 506] width 238 height 29
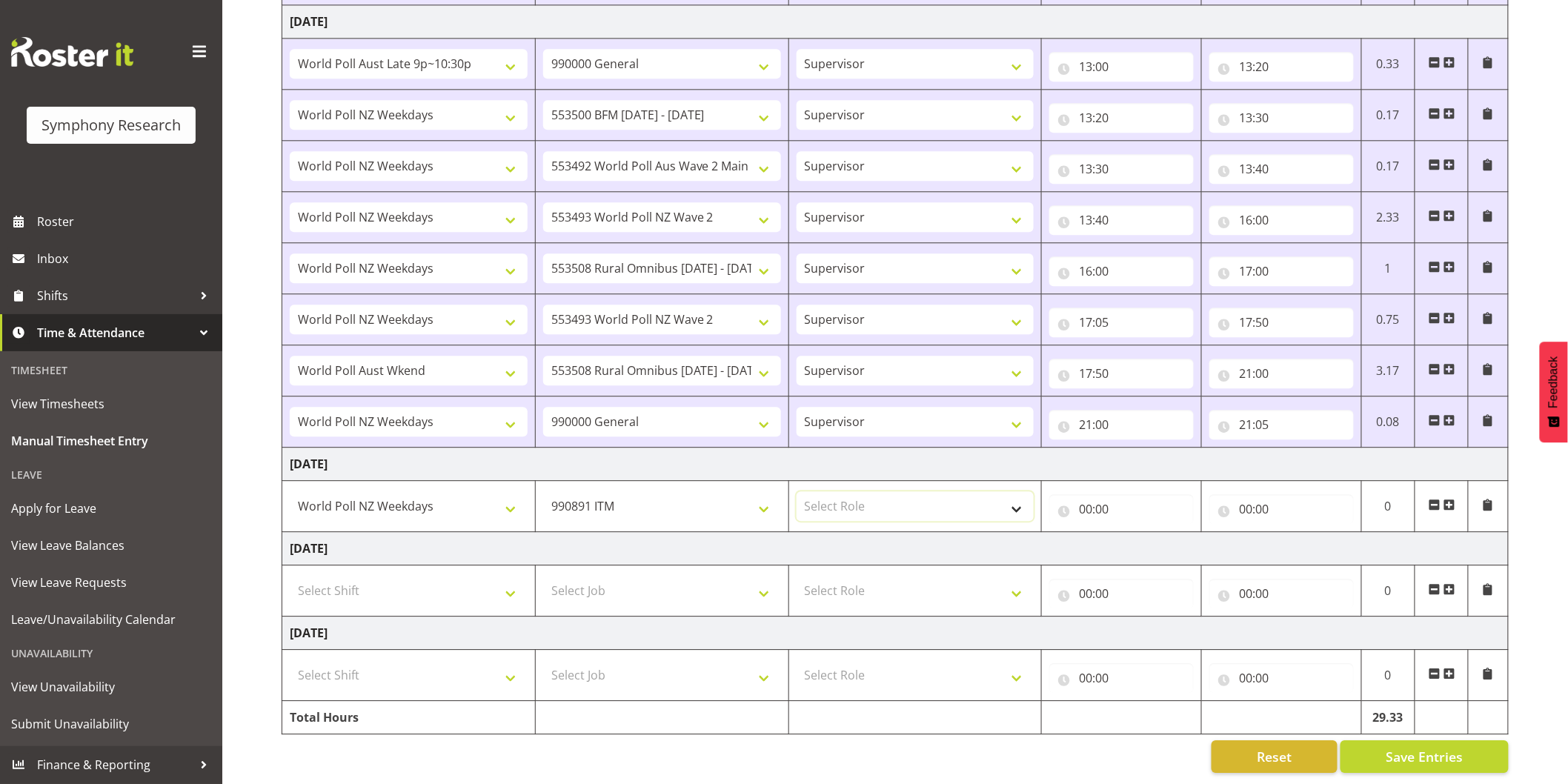
select select "45"
click at [796, 492] on select "Select Role Interviewing Briefing Supervisor" at bounding box center [915, 506] width 238 height 29
select select
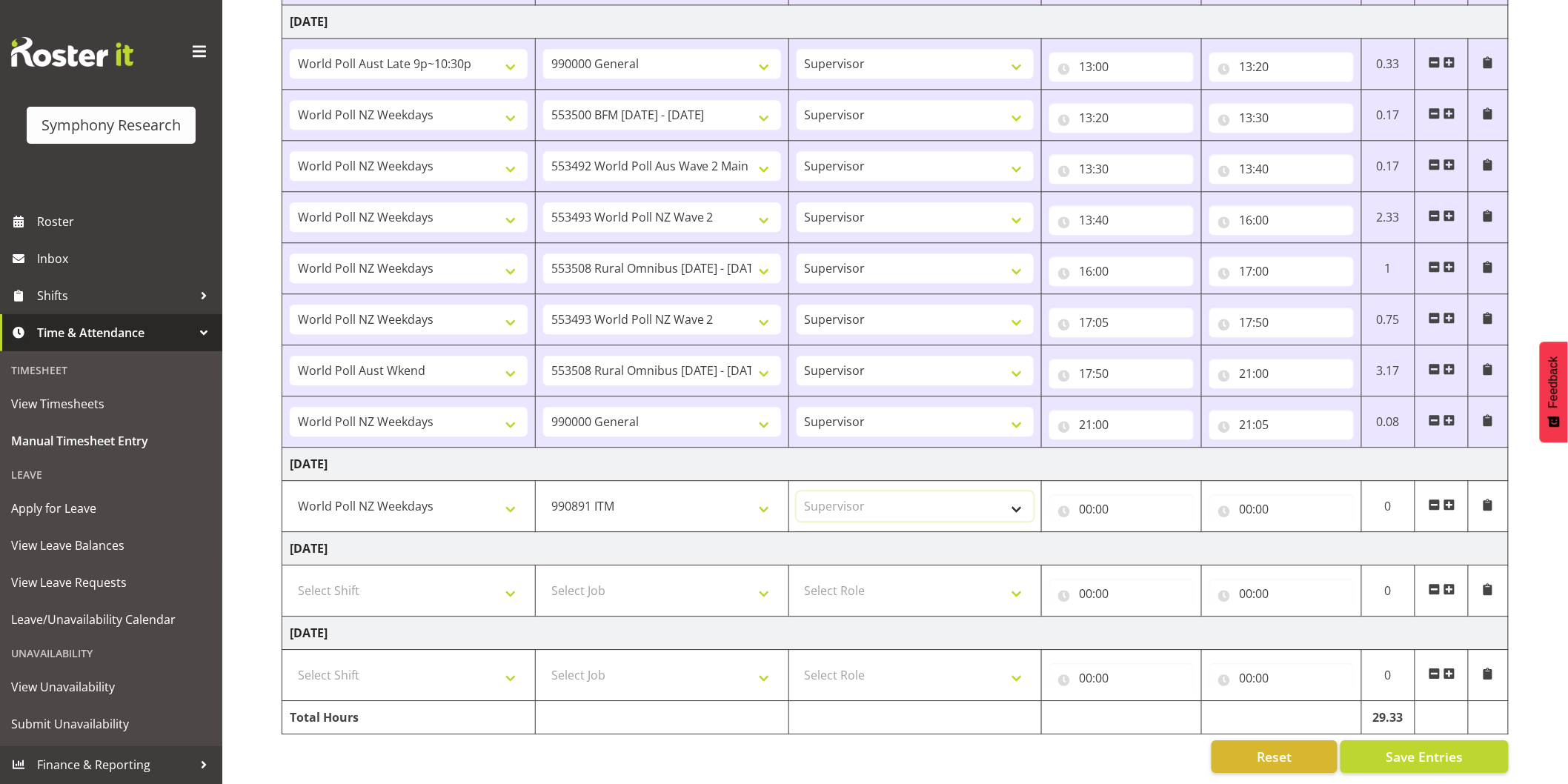
select select
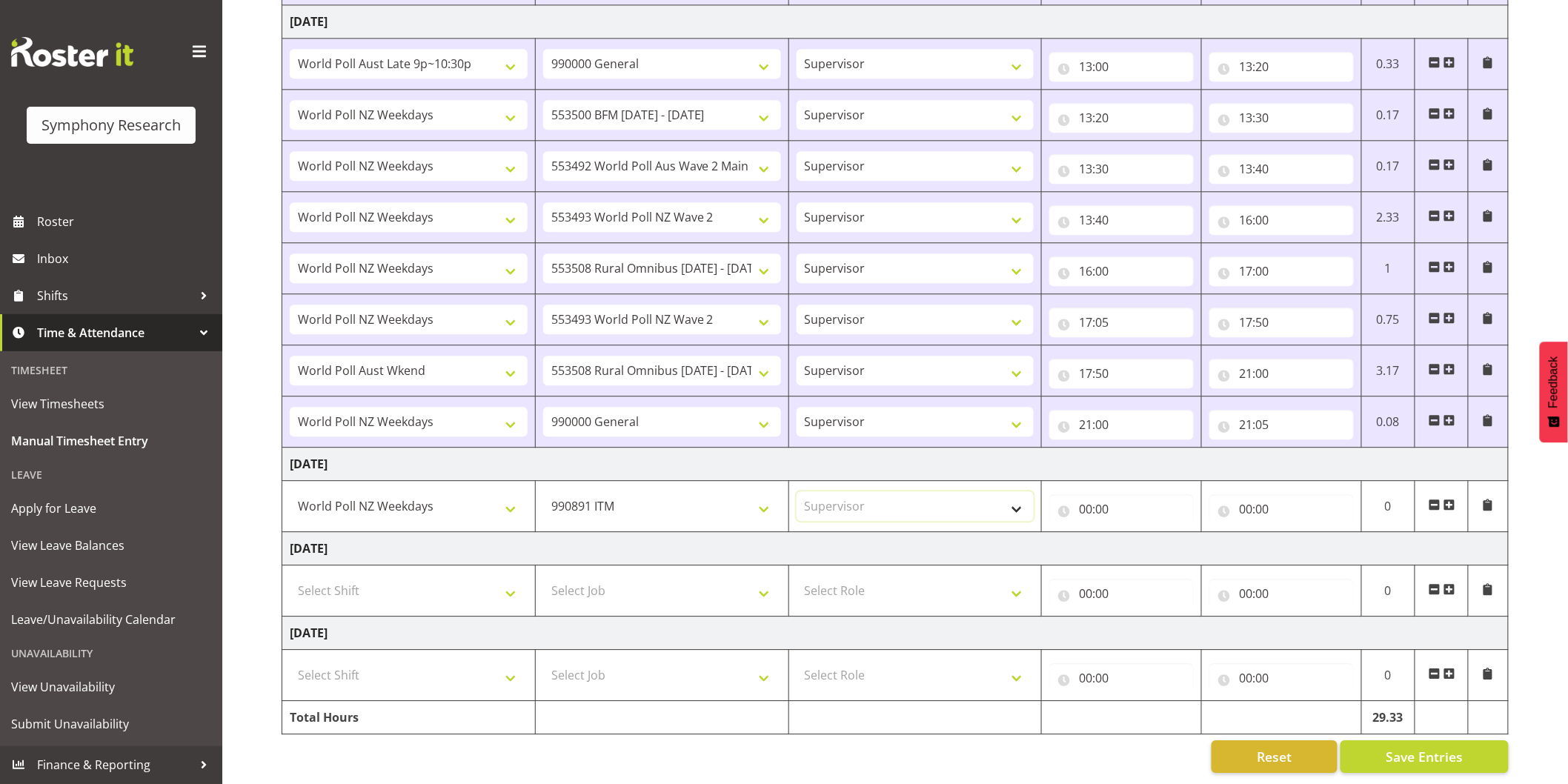
select select
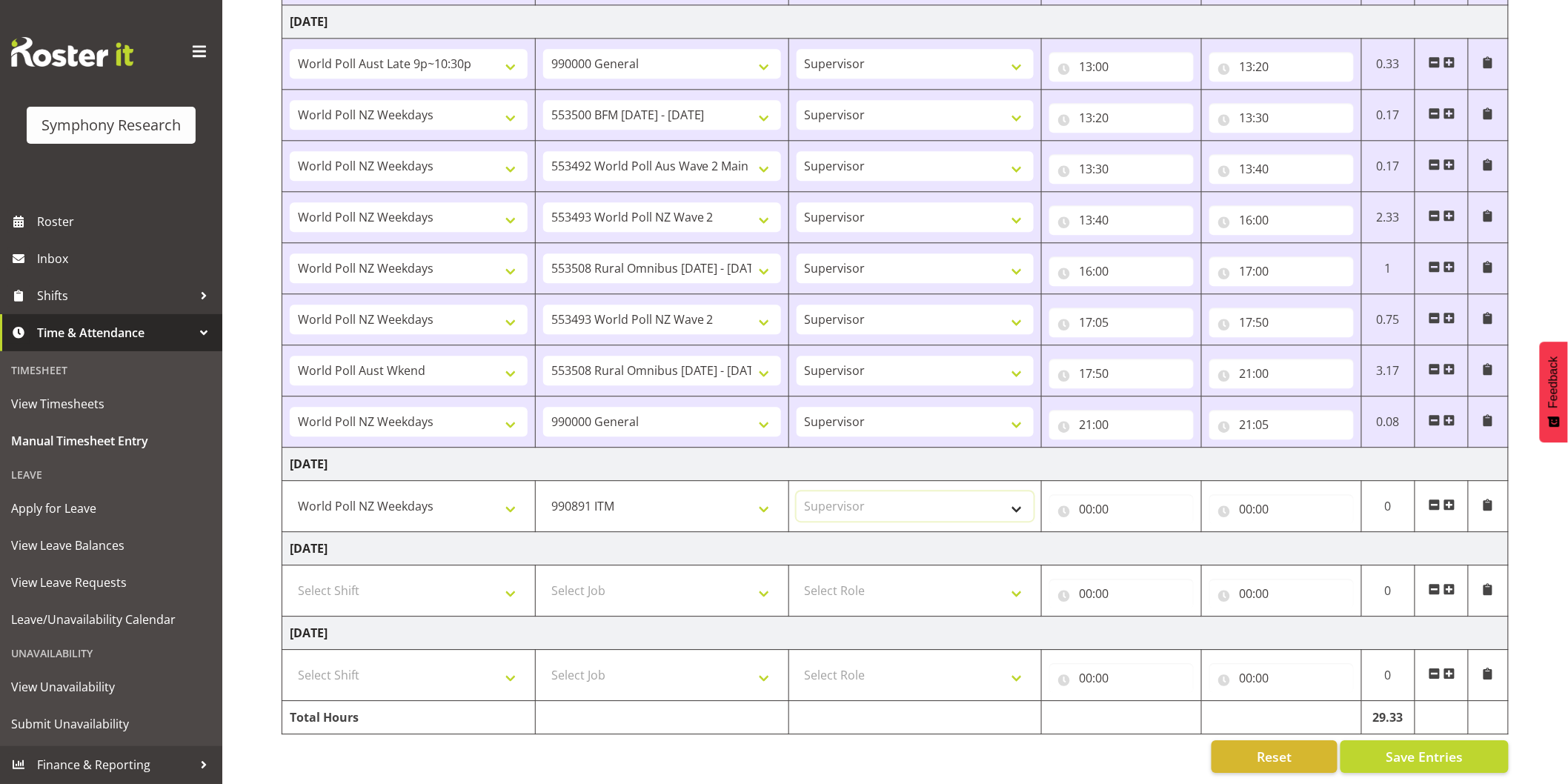
select select
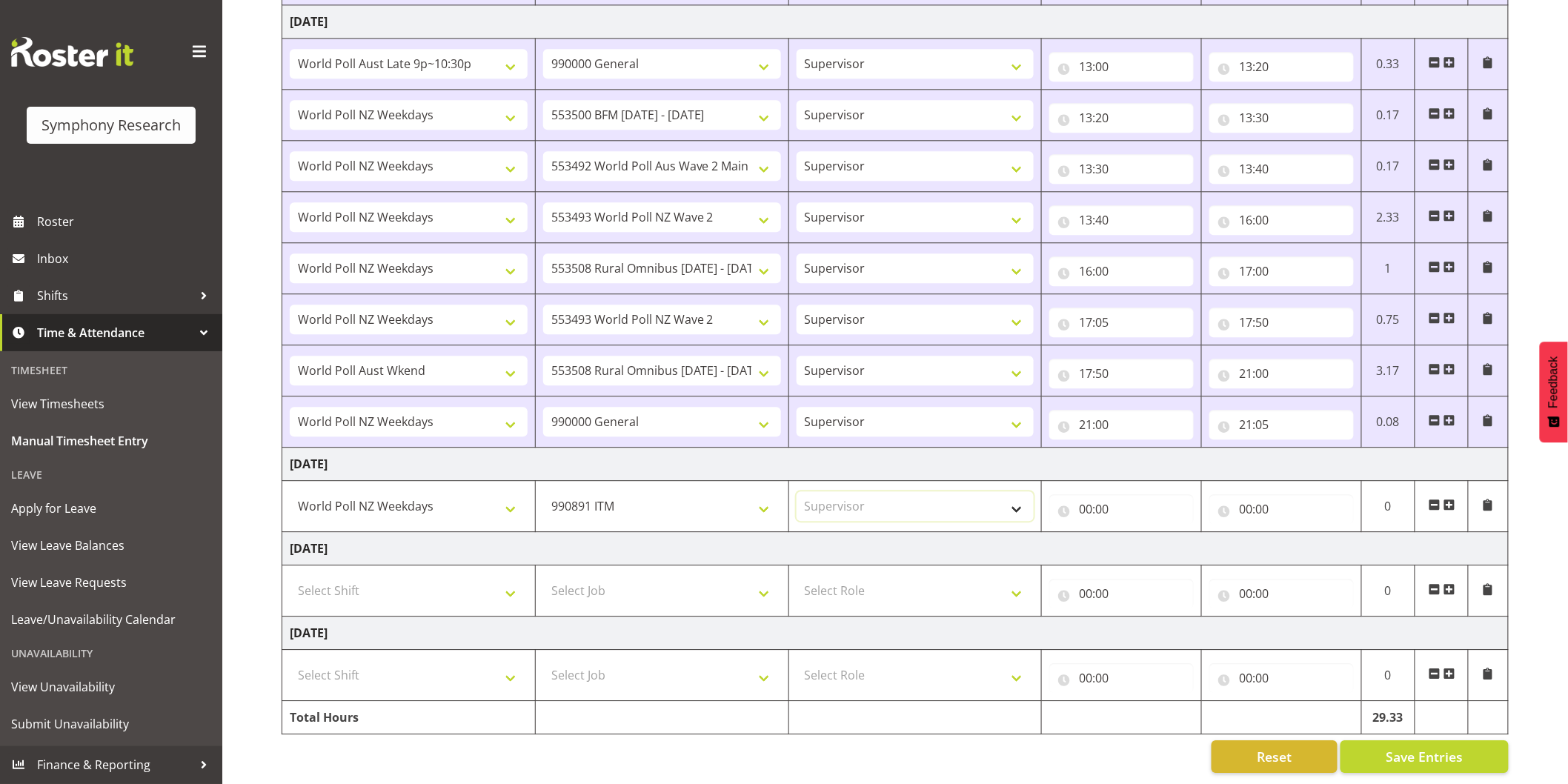
select select
click at [1089, 497] on input "00:00" at bounding box center [1121, 509] width 144 height 29
click at [1146, 539] on select "00 01 02 03 04 05 06 07 08 09 10 11 12 13 14 15 16 17 18 19 20 21 22 23" at bounding box center [1150, 548] width 33 height 29
select select "10"
click at [1134, 533] on select "00 01 02 03 04 05 06 07 08 09 10 11 12 13 14 15 16 17 18 19 20 21 22 23" at bounding box center [1150, 548] width 33 height 29
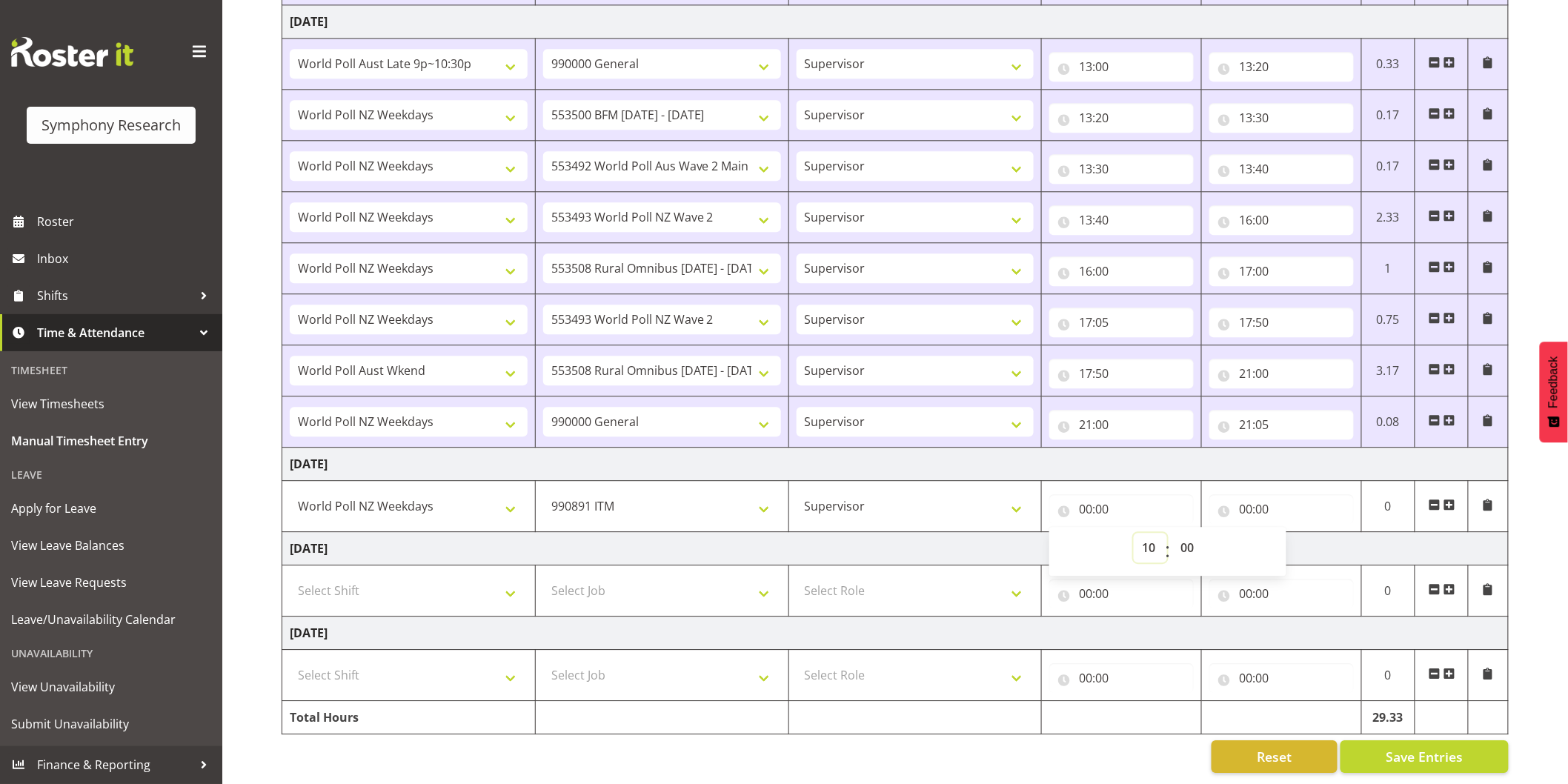
select select
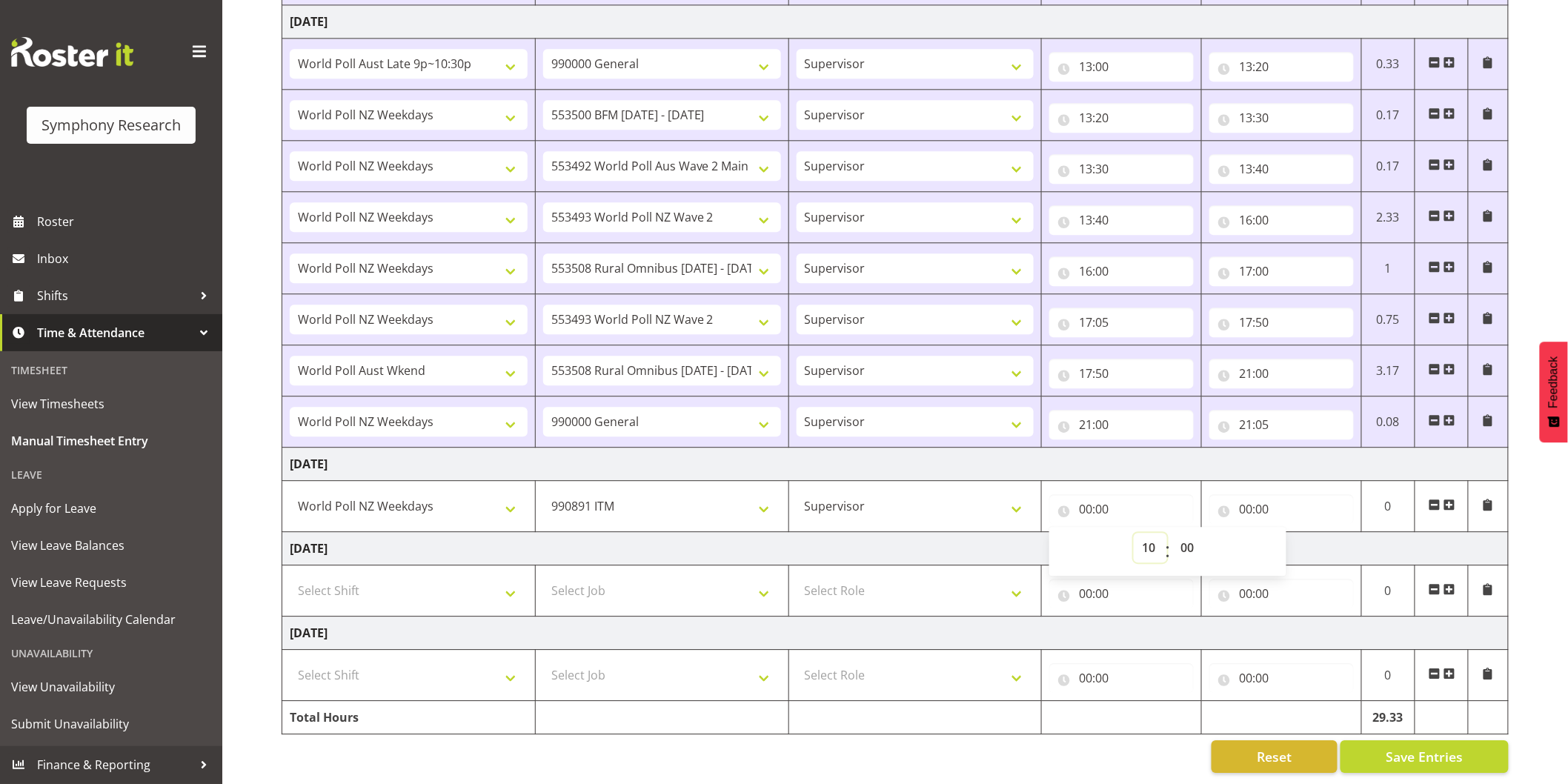
select select
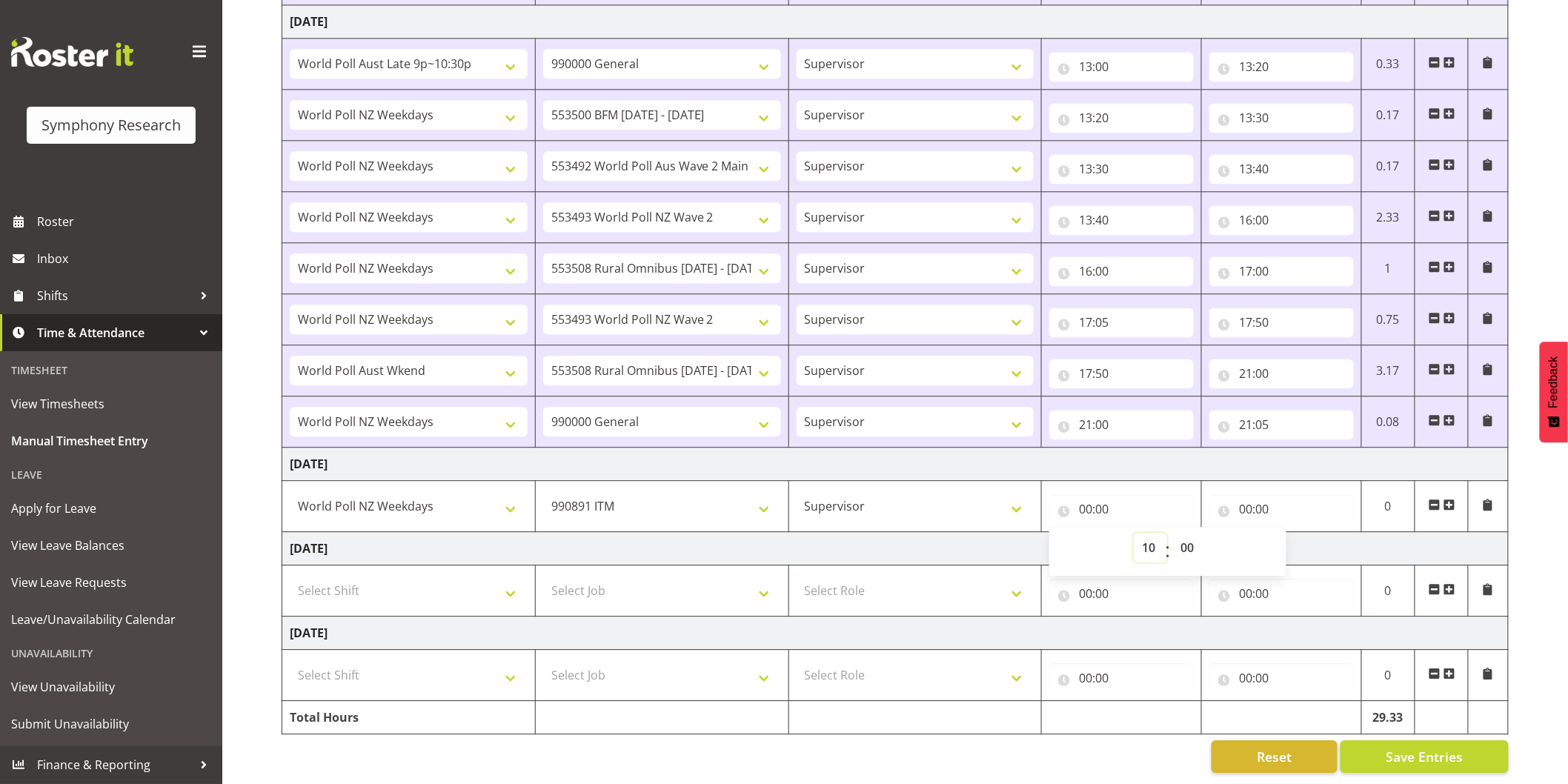
select select
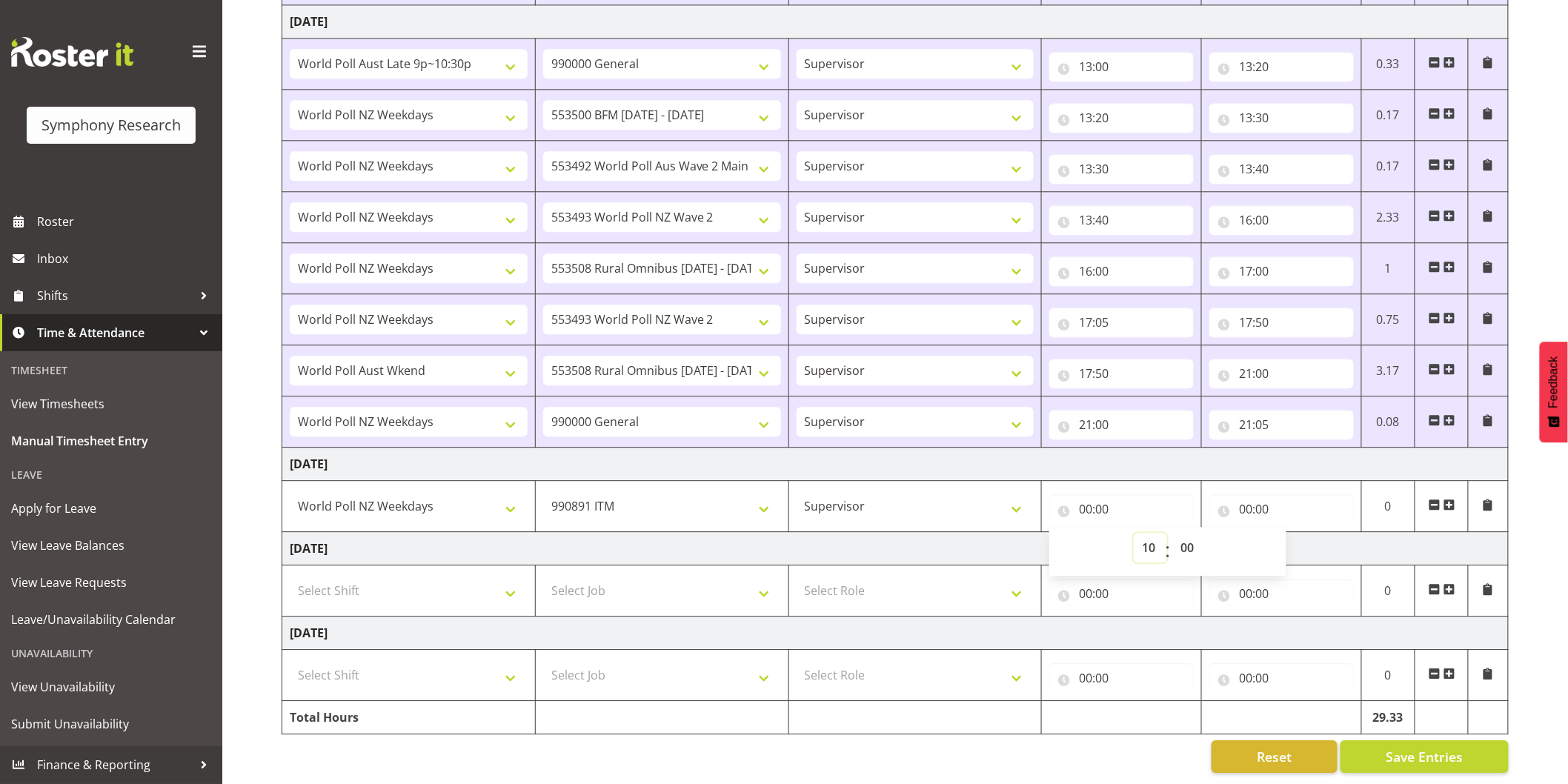
select select
type input "10:00"
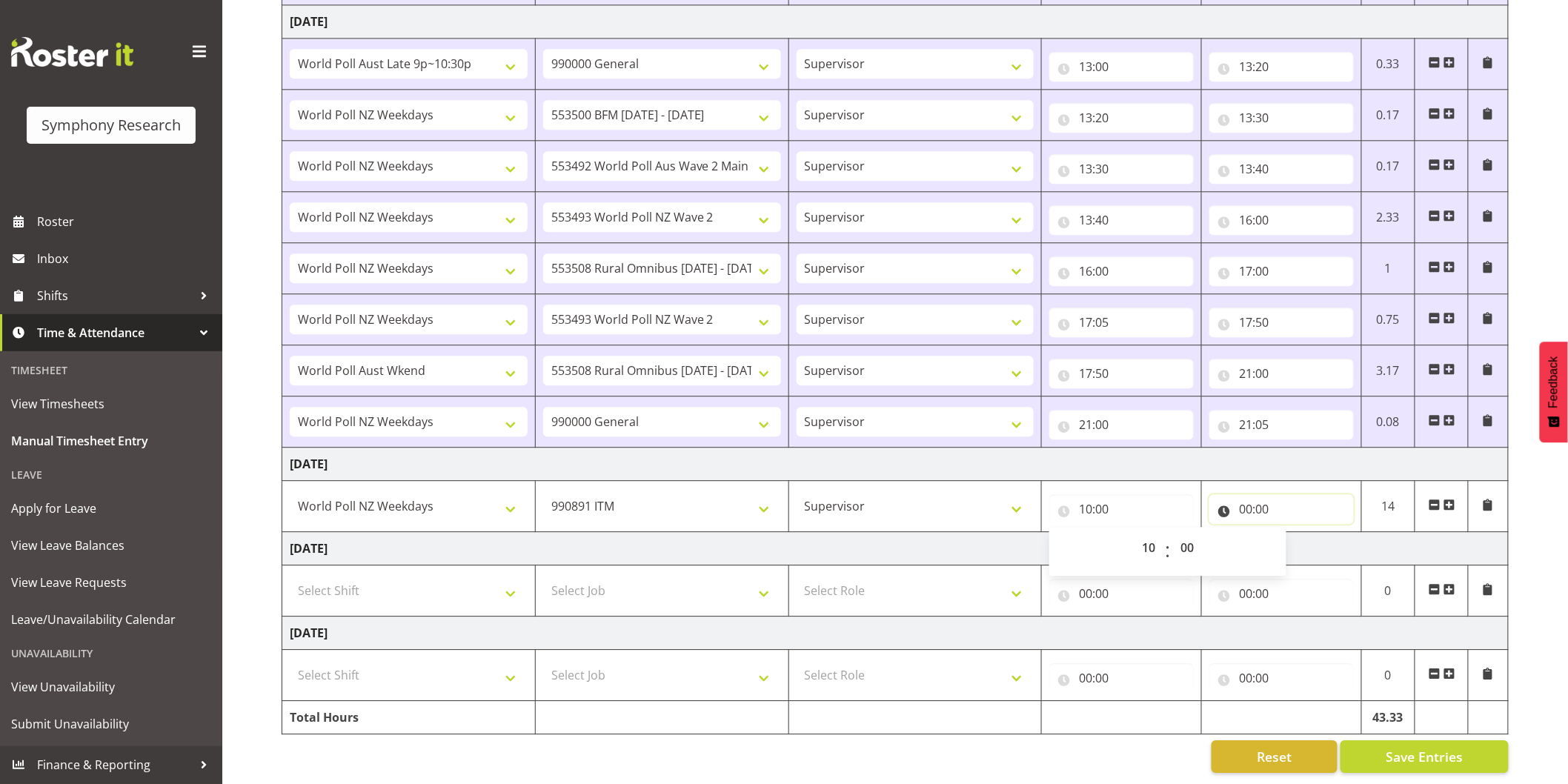
click at [1246, 496] on input "00:00" at bounding box center [1280, 509] width 144 height 29
click at [1305, 534] on select "00 01 02 03 04 05 06 07 08 09 10 11 12 13 14 15 16 17 18 19 20 21 22 23" at bounding box center [1310, 548] width 33 height 29
select select "15"
click at [1293, 533] on select "00 01 02 03 04 05 06 07 08 09 10 11 12 13 14 15 16 17 18 19 20 21 22 23" at bounding box center [1310, 548] width 33 height 29
select select
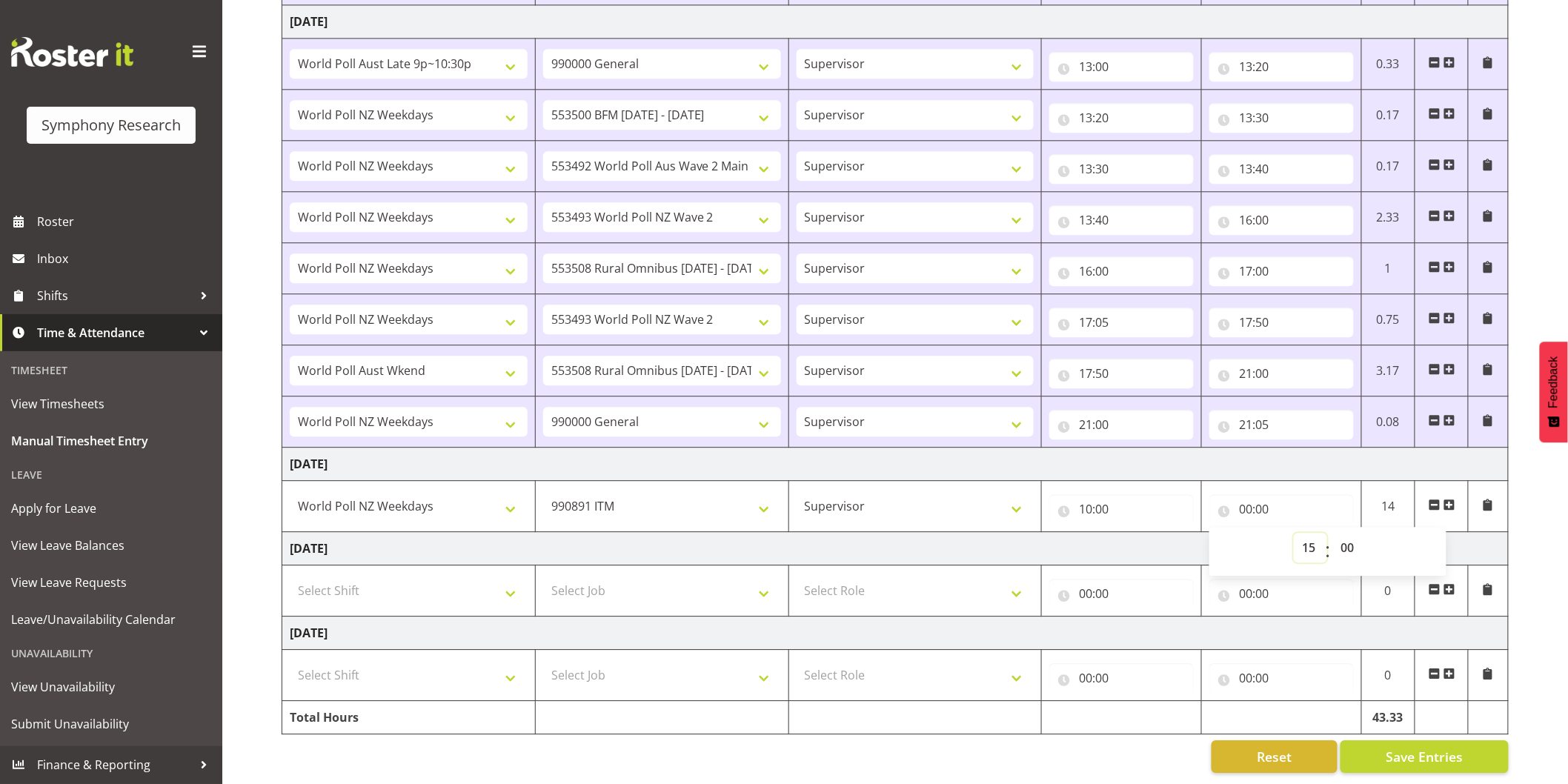
select select
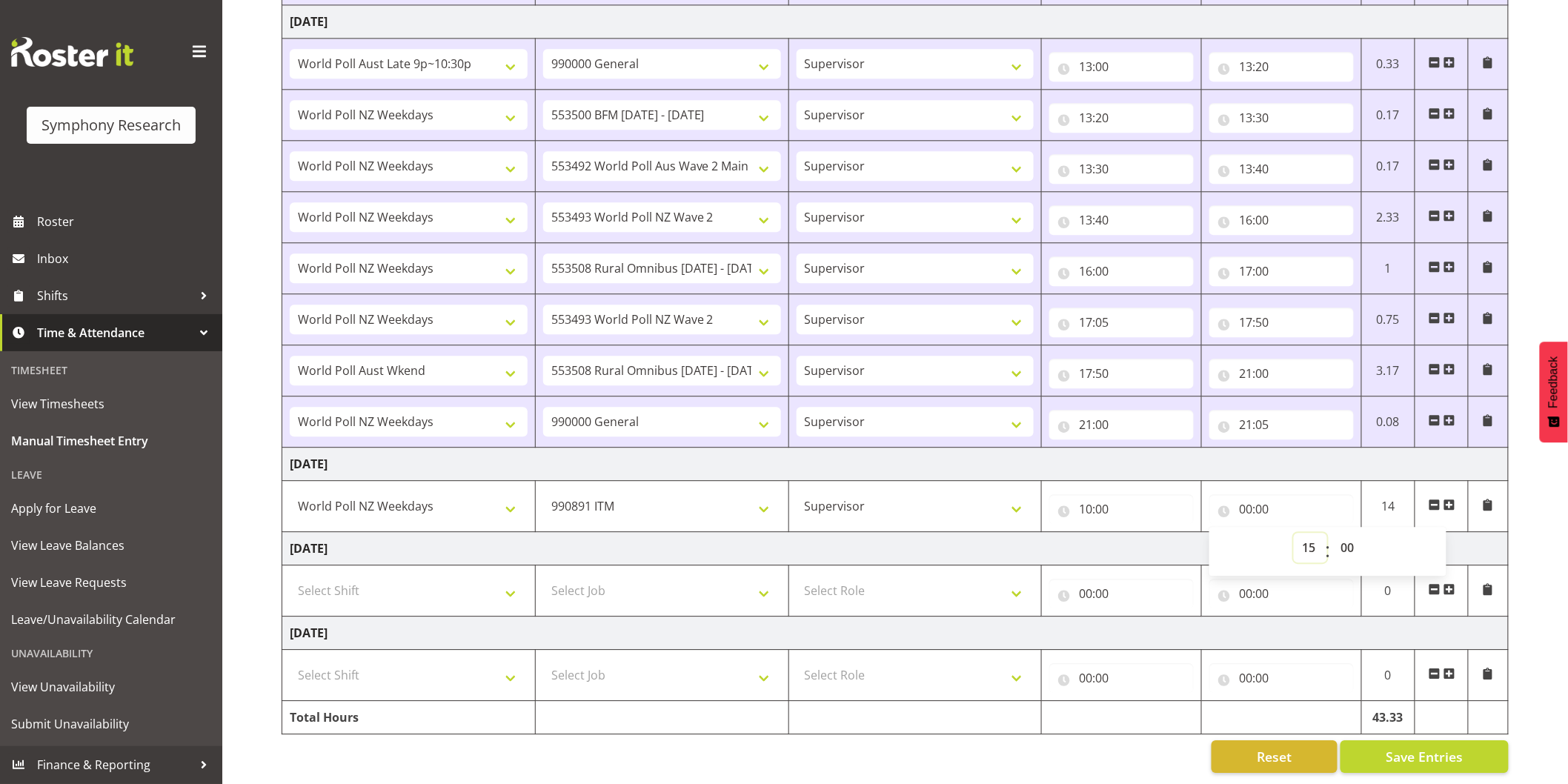
select select
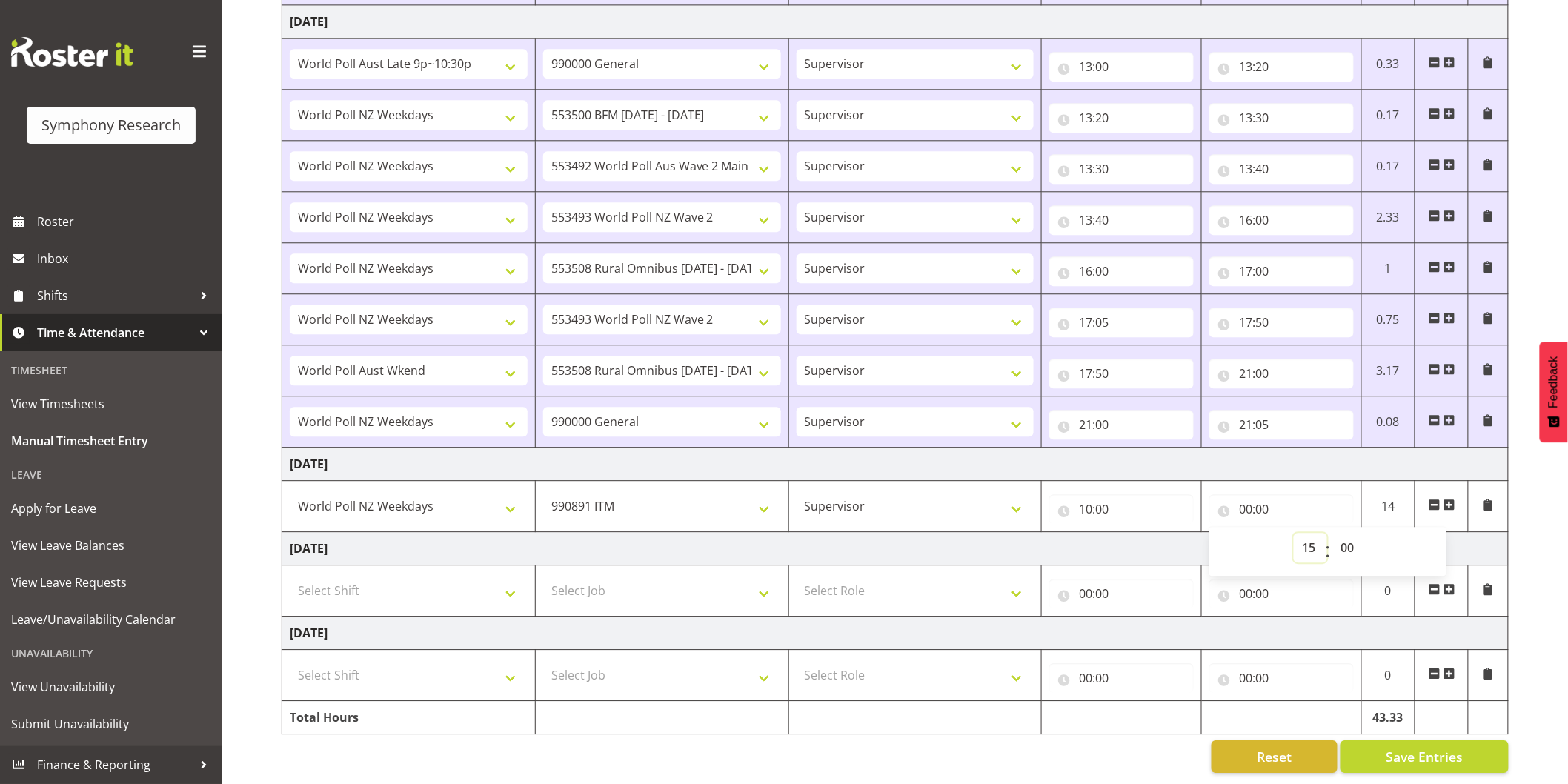
select select
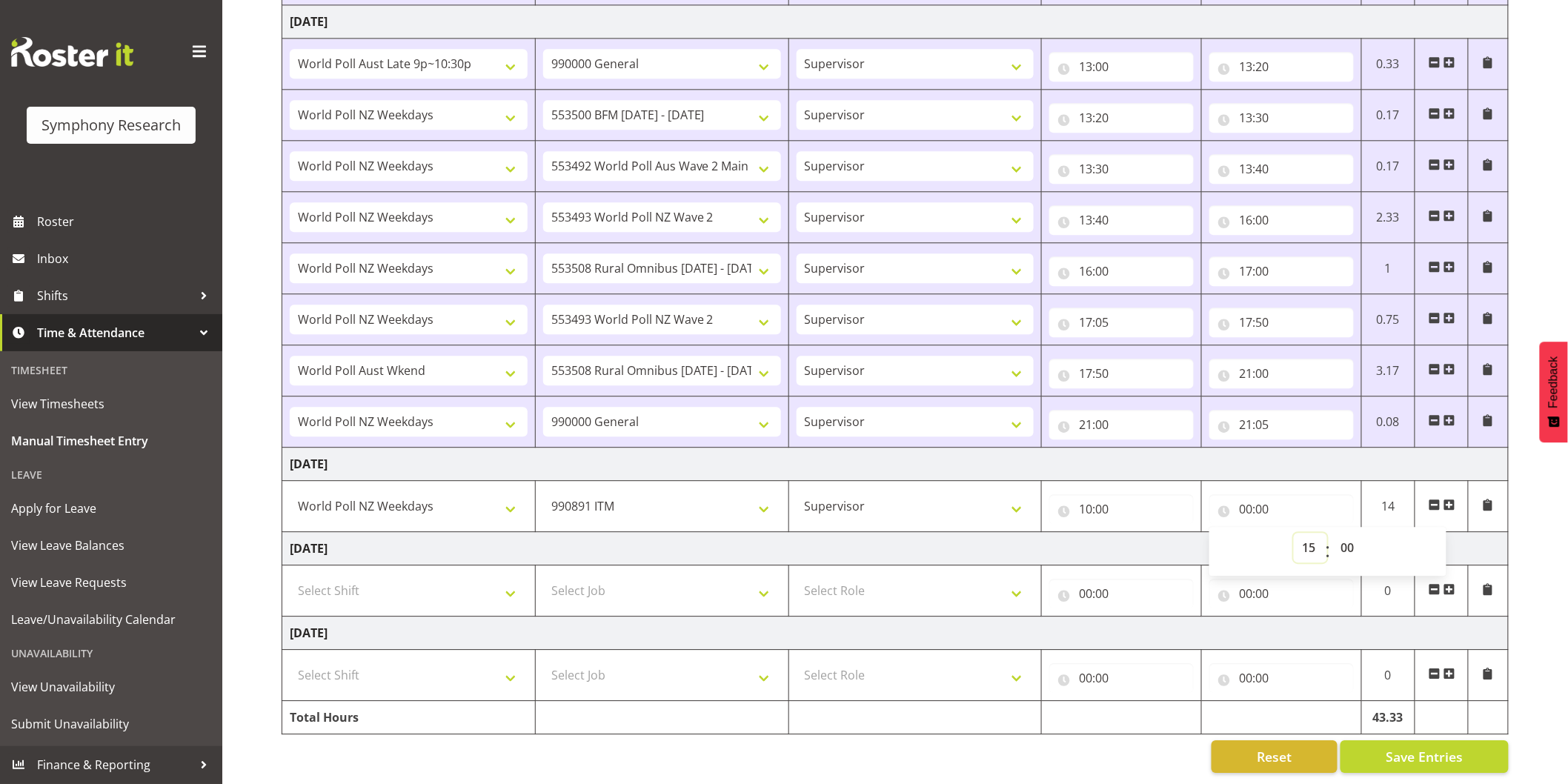
select select
type input "15:00"
click at [1396, 741] on button "Save Entries" at bounding box center [1424, 756] width 168 height 32
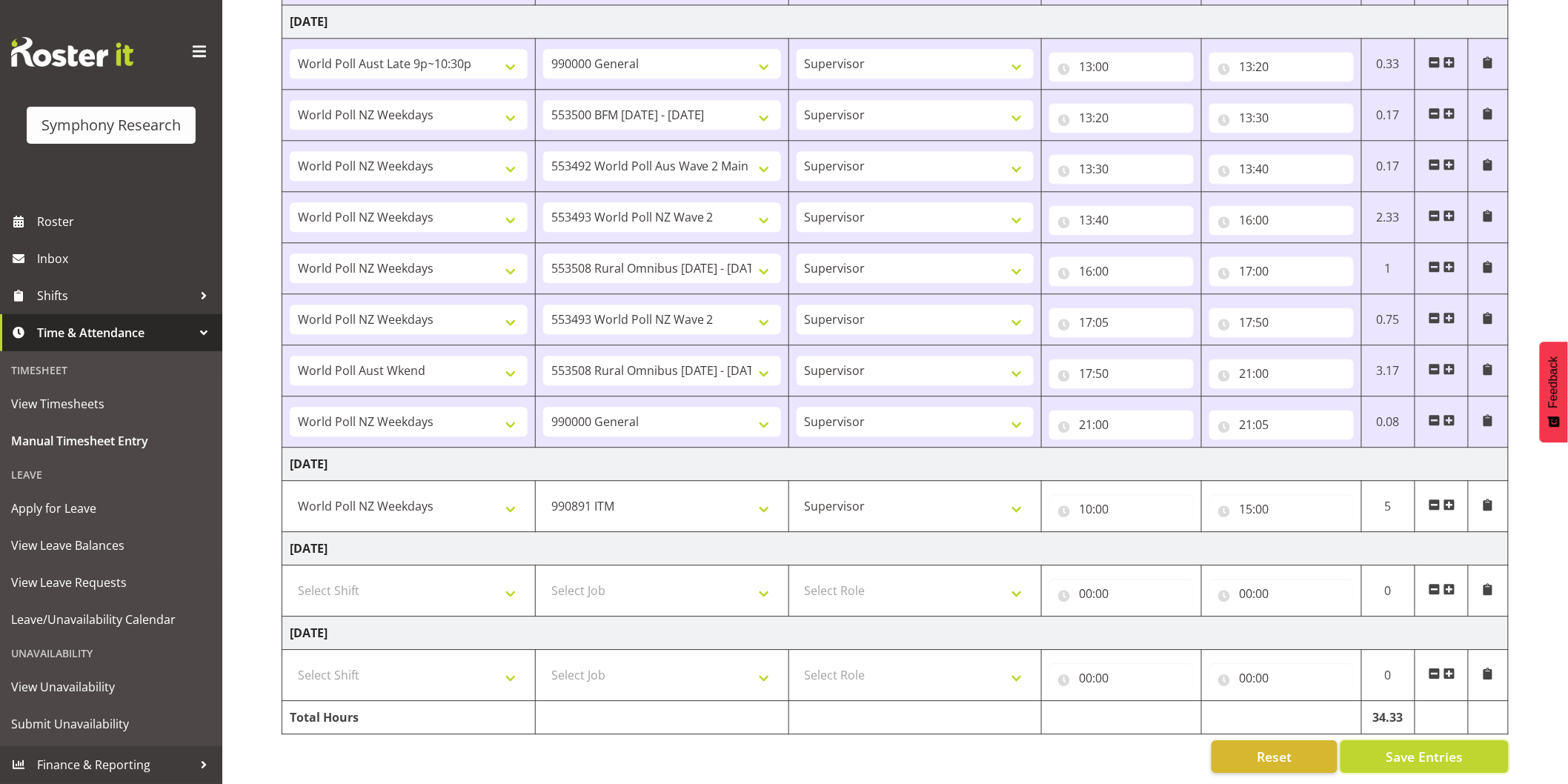
select select
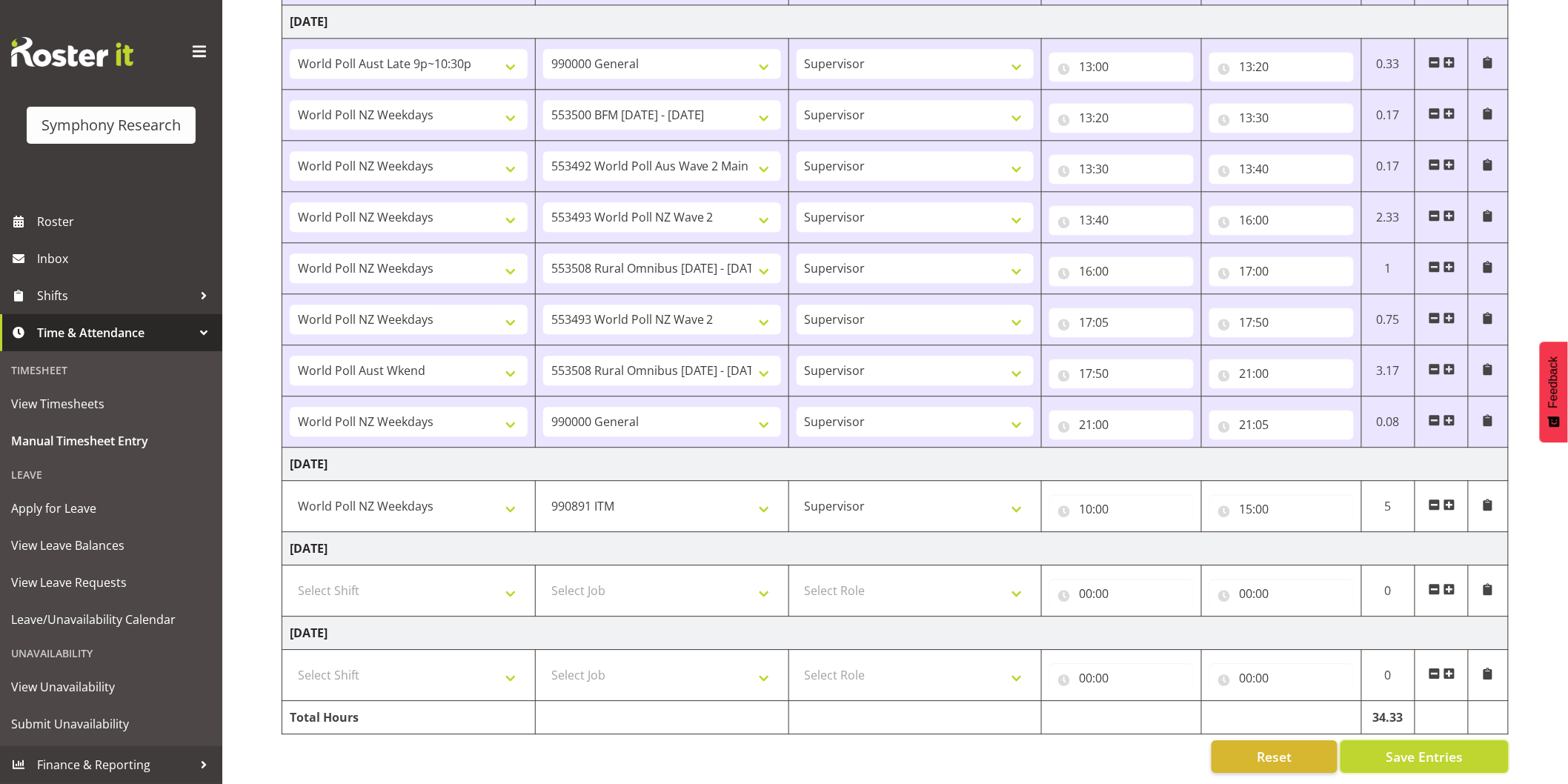
select select
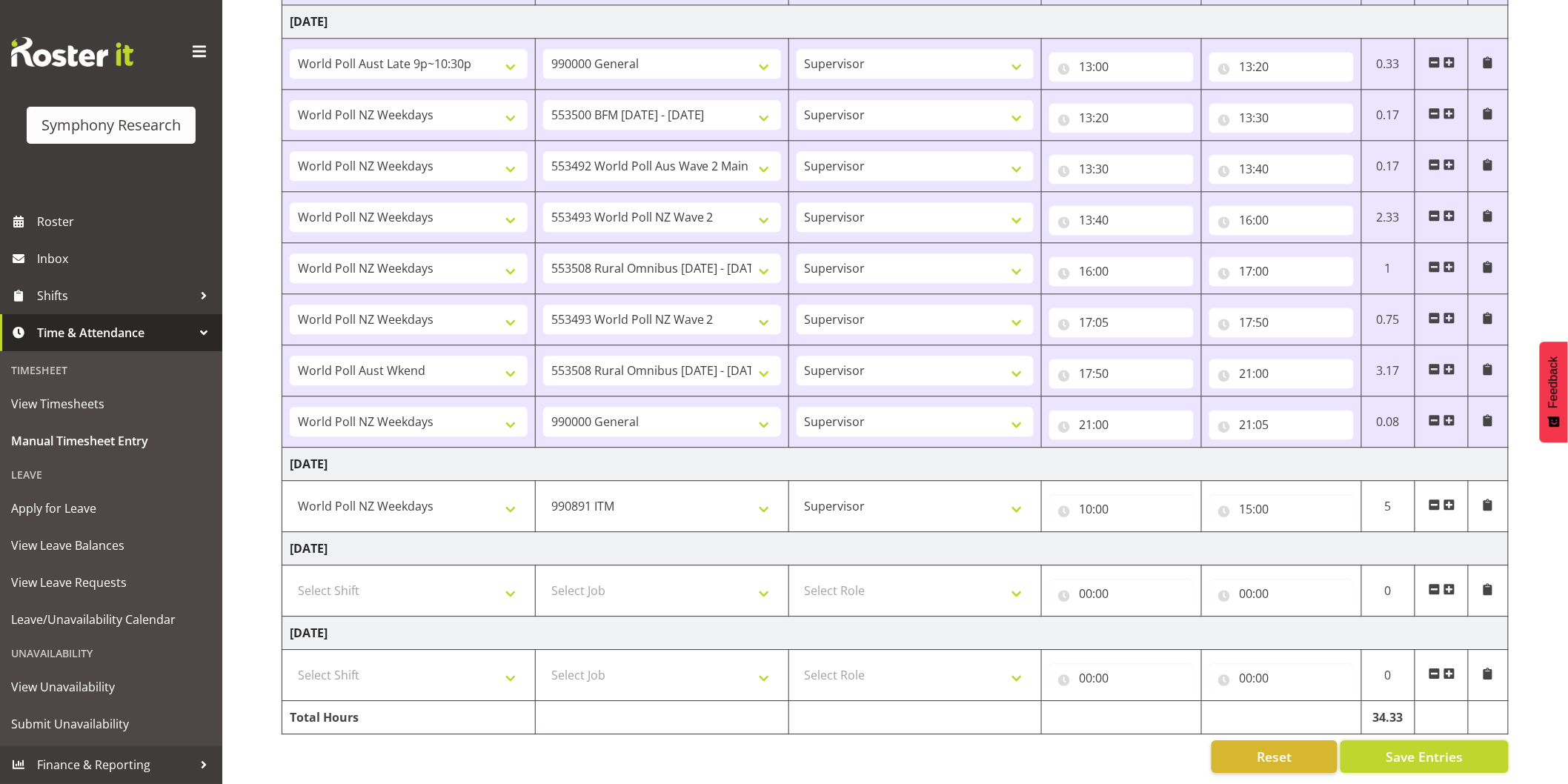
select select
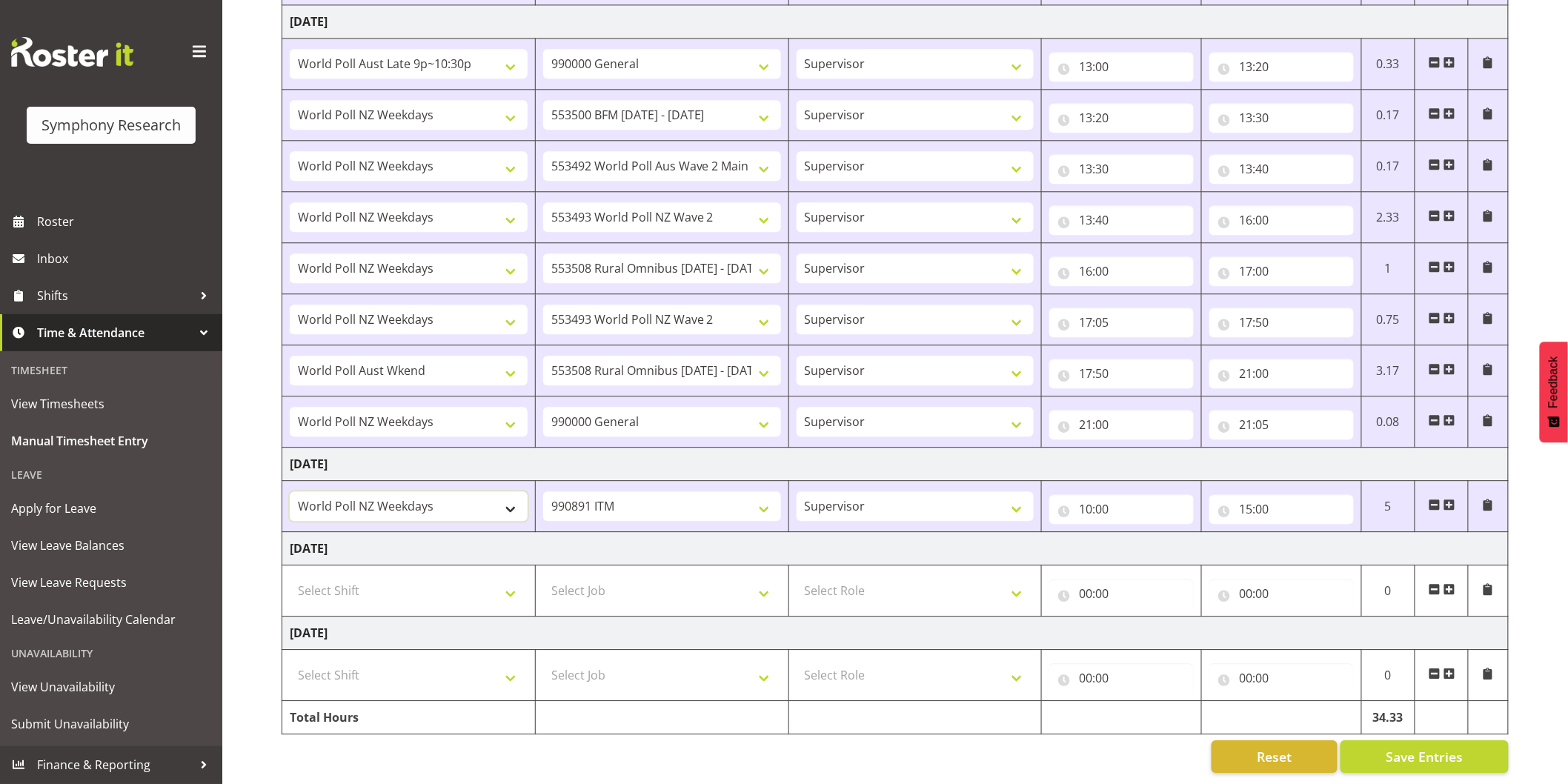
click at [439, 492] on select "!!Weekend Residential (Roster IT Shift Label) *Business 9/10am ~ 4:30pm *Busine…" at bounding box center [408, 506] width 238 height 29
click at [625, 492] on select "550060 IF Admin 553492 World Poll Aus Wave 2 Main 2025 553493 World Poll NZ Wav…" at bounding box center [661, 506] width 238 height 29
click at [833, 492] on select "Interviewing Briefing Supervisor" at bounding box center [915, 506] width 238 height 29
